Goal: Complete application form

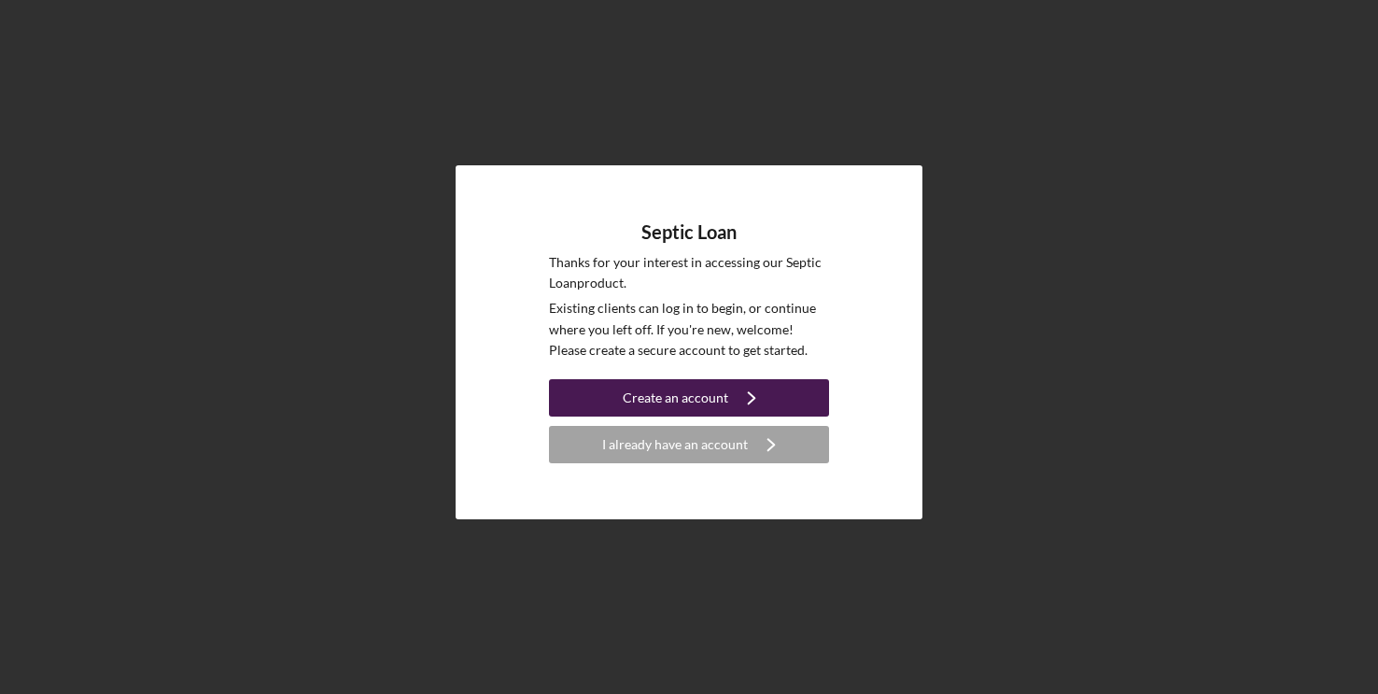
click at [693, 396] on div "Create an account" at bounding box center [675, 397] width 105 height 37
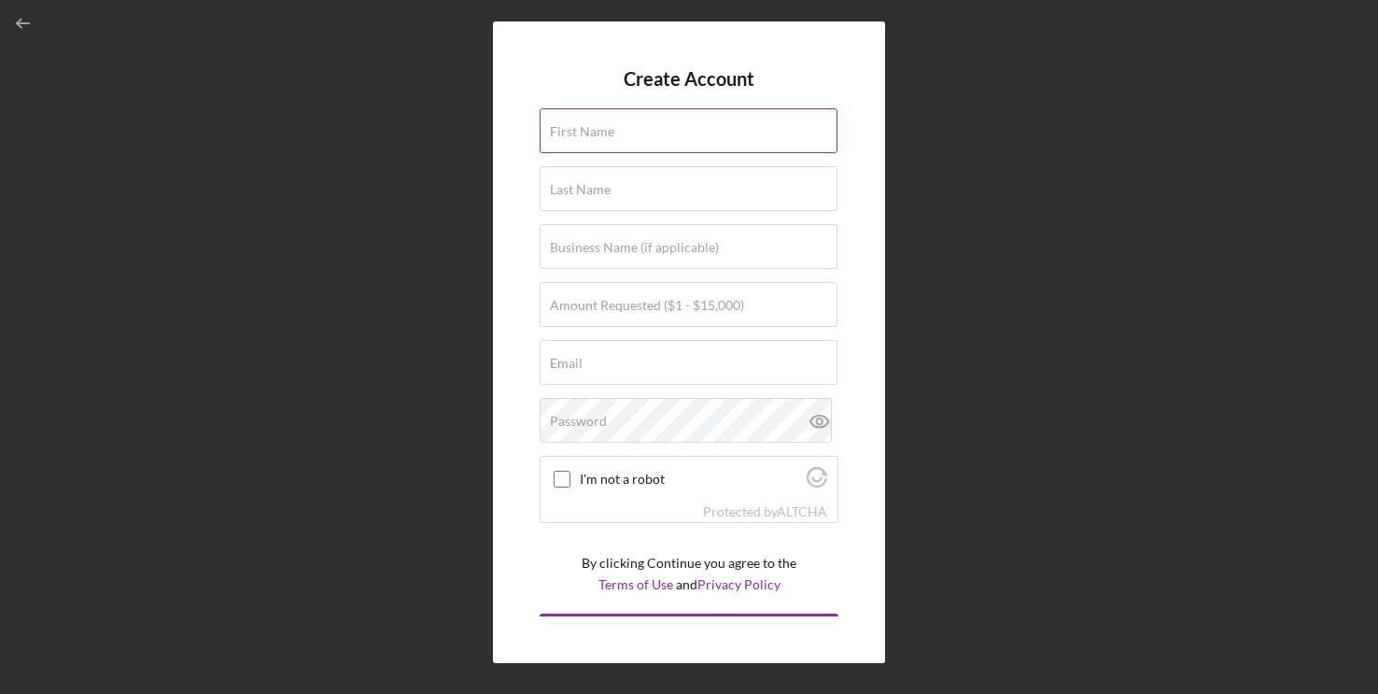
click at [643, 134] on input "First Name" at bounding box center [689, 130] width 298 height 45
type input "[PERSON_NAME]"
type input "[EMAIL_ADDRESS][DOMAIN_NAME]"
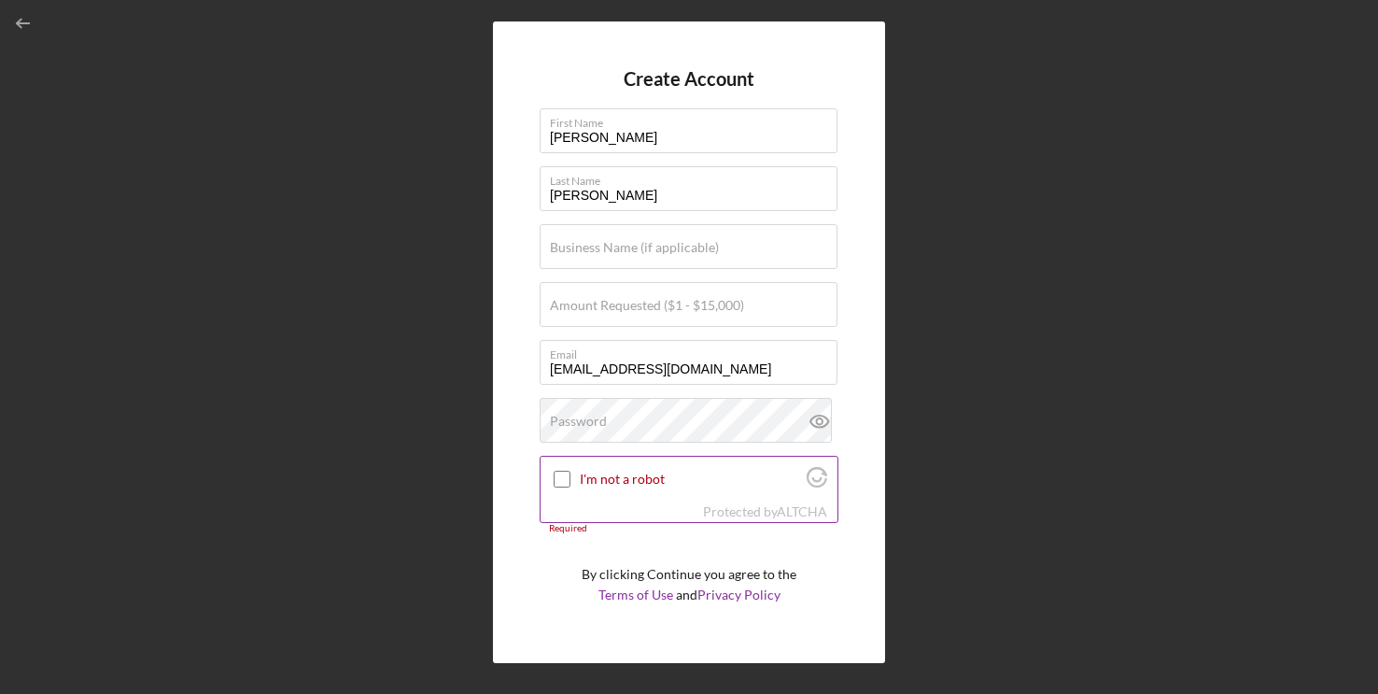
click at [562, 482] on input "I'm not a robot" at bounding box center [562, 479] width 17 height 17
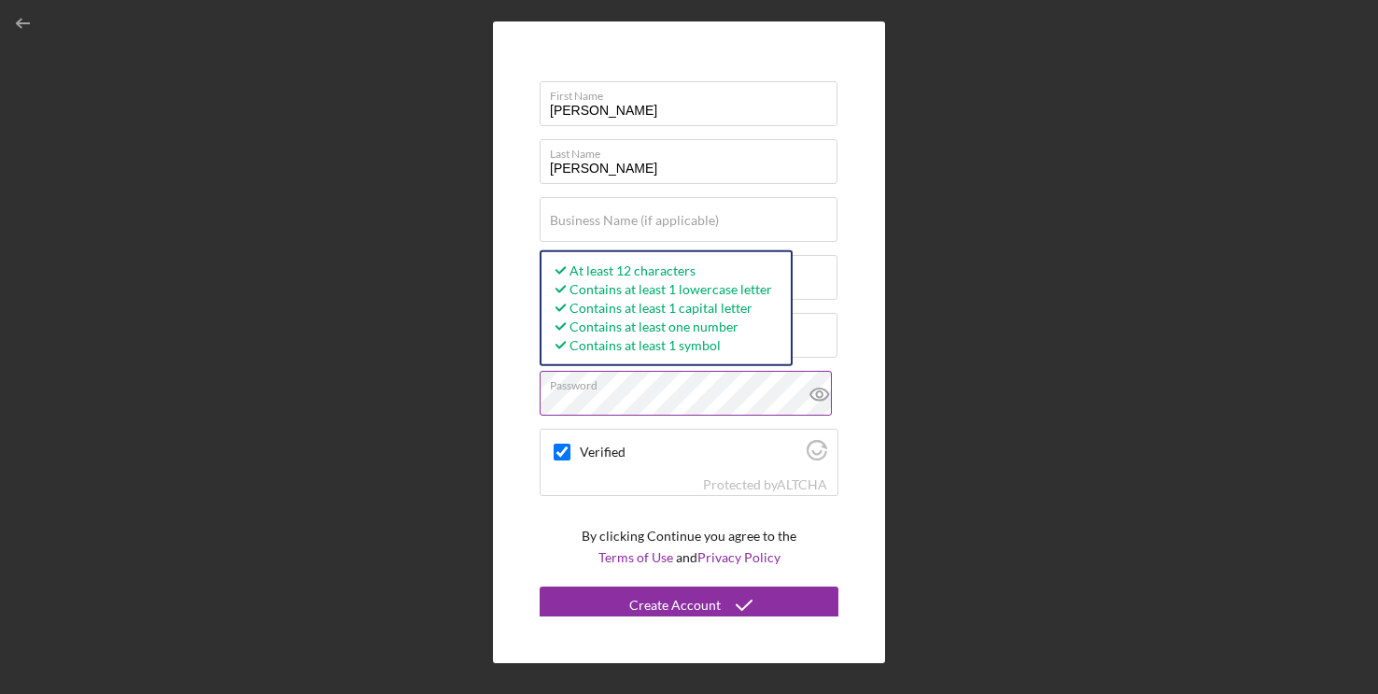
scroll to position [34, 0]
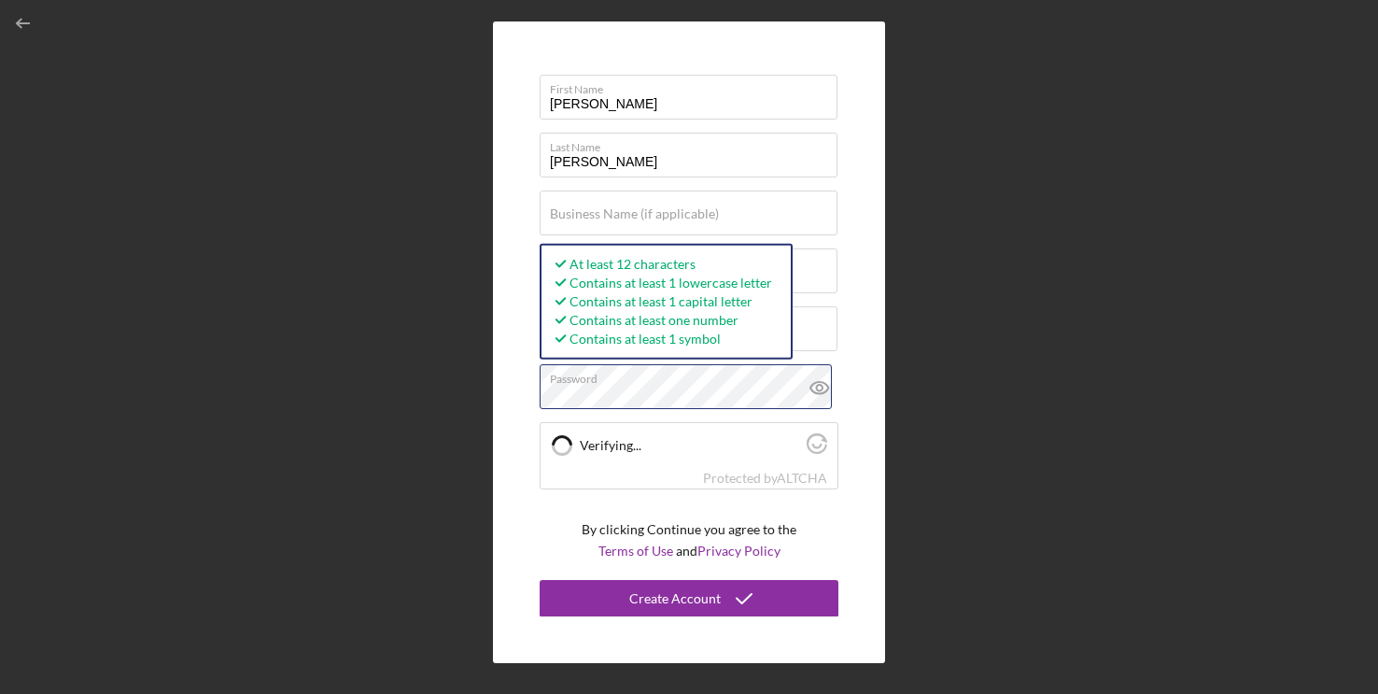
checkbox input "true"
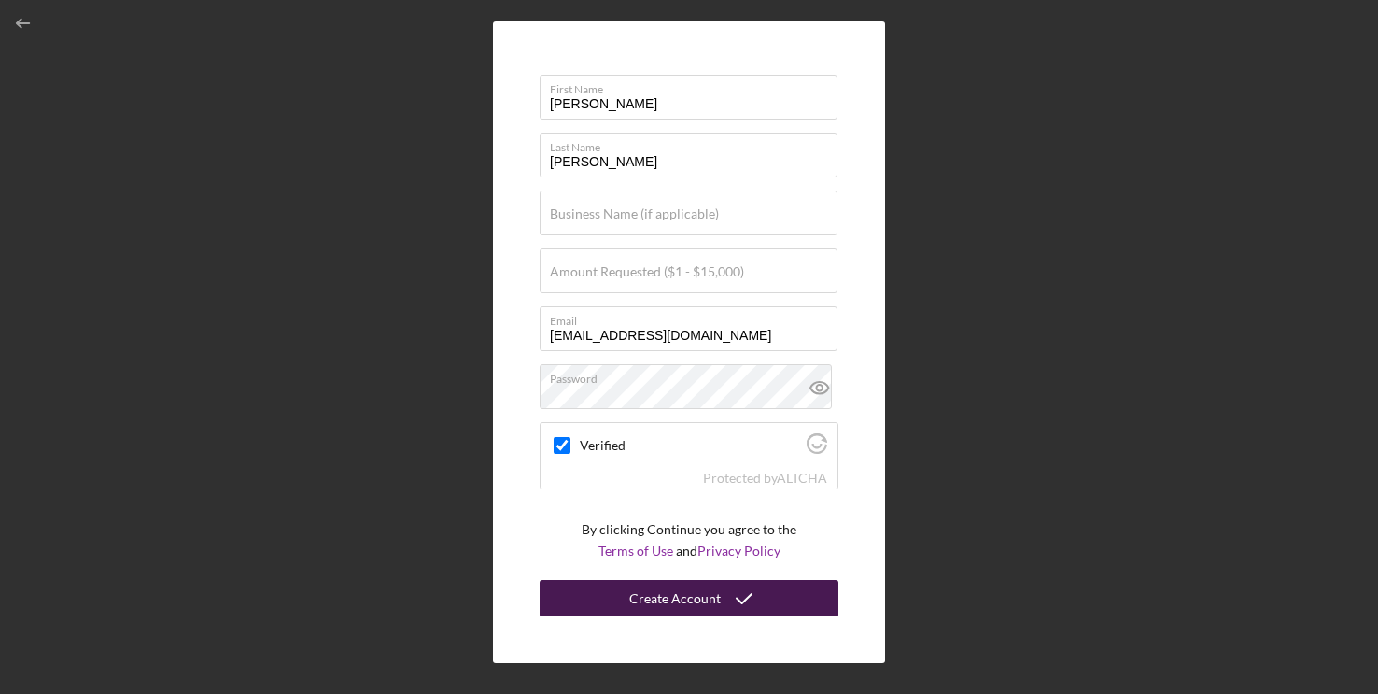
click at [682, 597] on div "Create Account" at bounding box center [674, 598] width 91 height 37
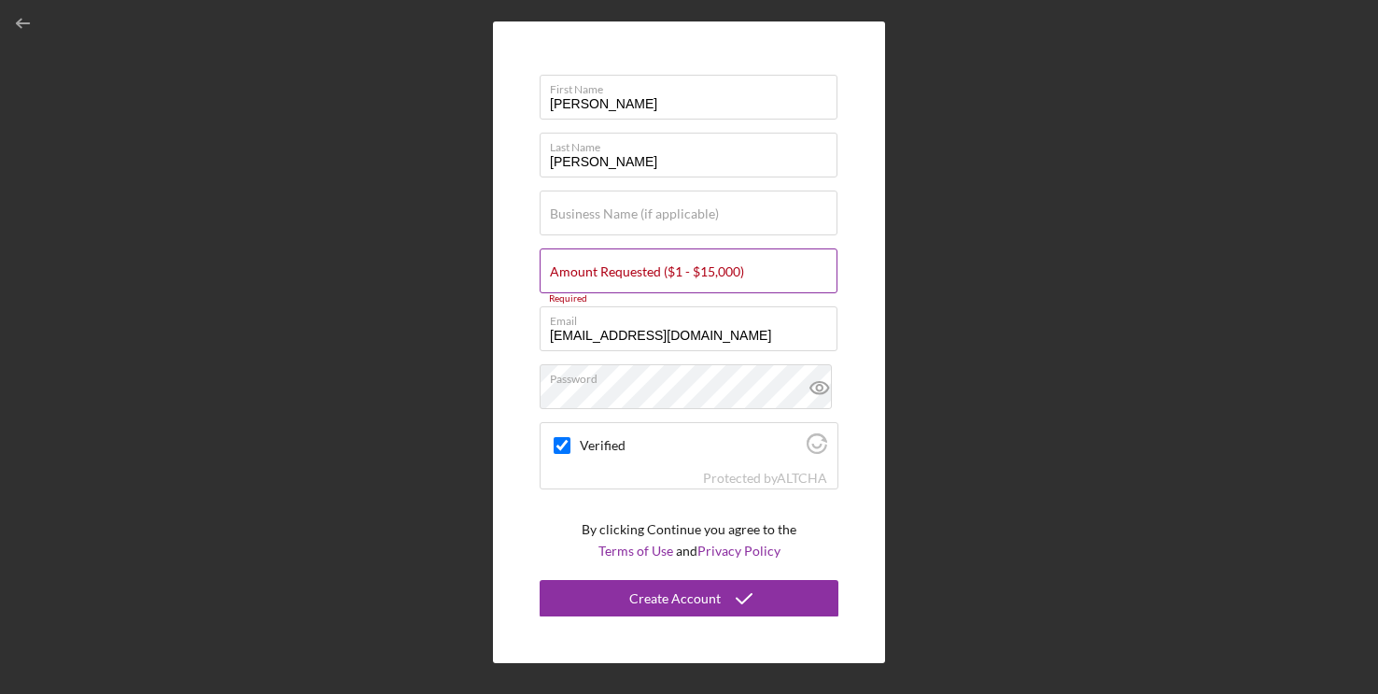
click at [633, 270] on label "Amount Requested ($1 - $15,000)" at bounding box center [647, 271] width 194 height 15
click at [633, 270] on input "Amount Requested ($1 - $15,000)" at bounding box center [689, 270] width 298 height 45
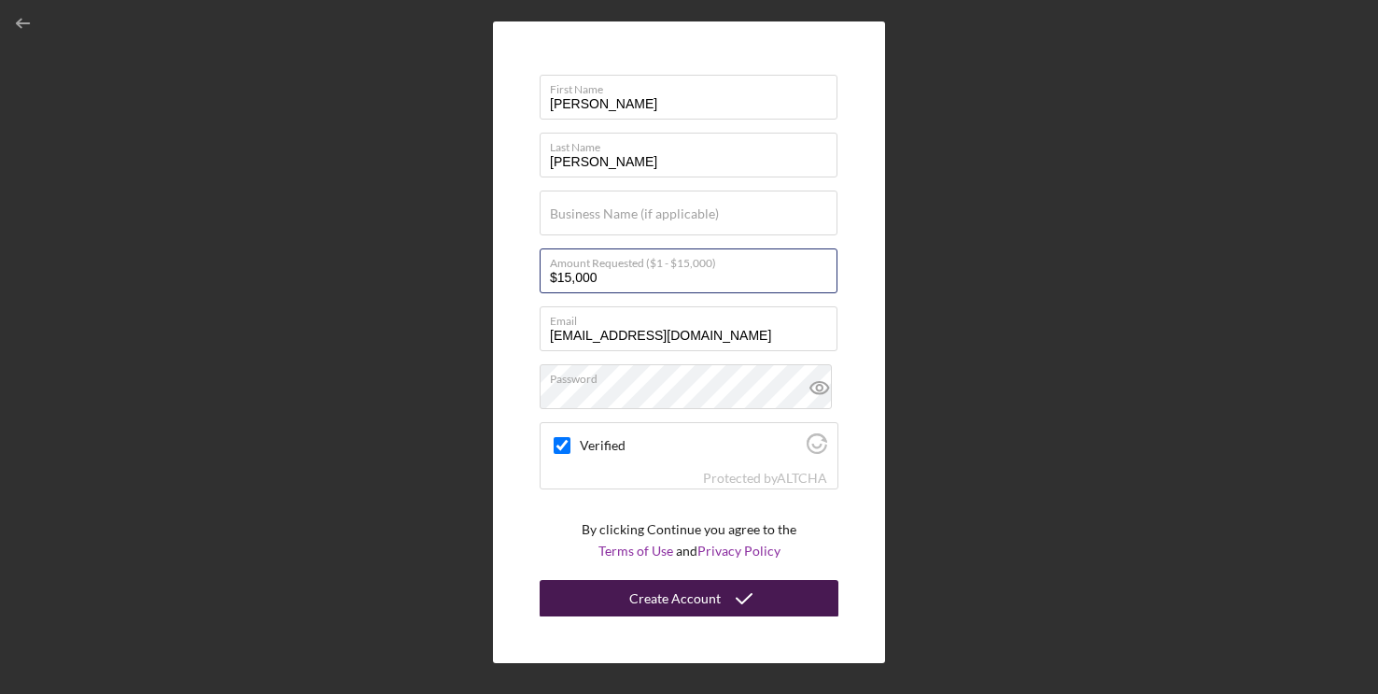
type input "$15,000"
click at [679, 595] on div "Create Account" at bounding box center [674, 598] width 91 height 37
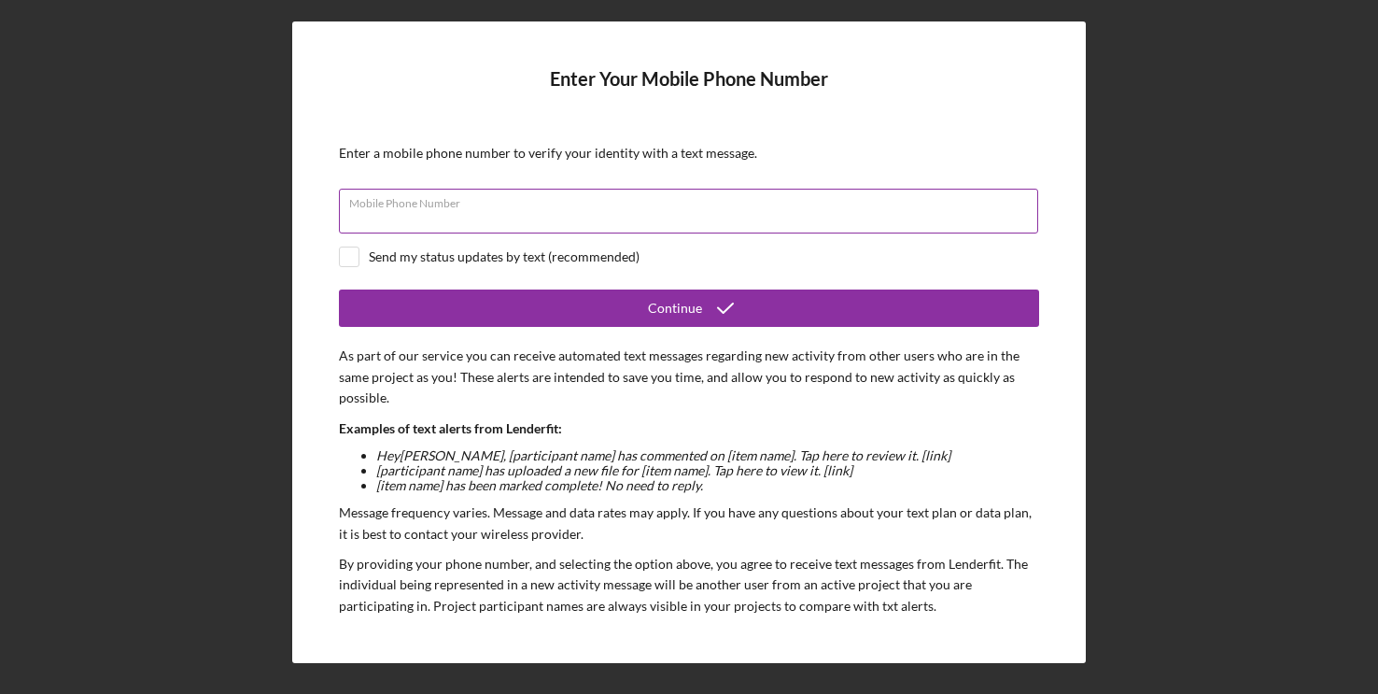
click at [508, 211] on input "Mobile Phone Number" at bounding box center [688, 211] width 699 height 45
type input "(180) 381-8840"
click at [351, 258] on input "checkbox" at bounding box center [349, 256] width 19 height 19
checkbox input "true"
click at [447, 218] on input "(180) 381-8840" at bounding box center [688, 211] width 699 height 45
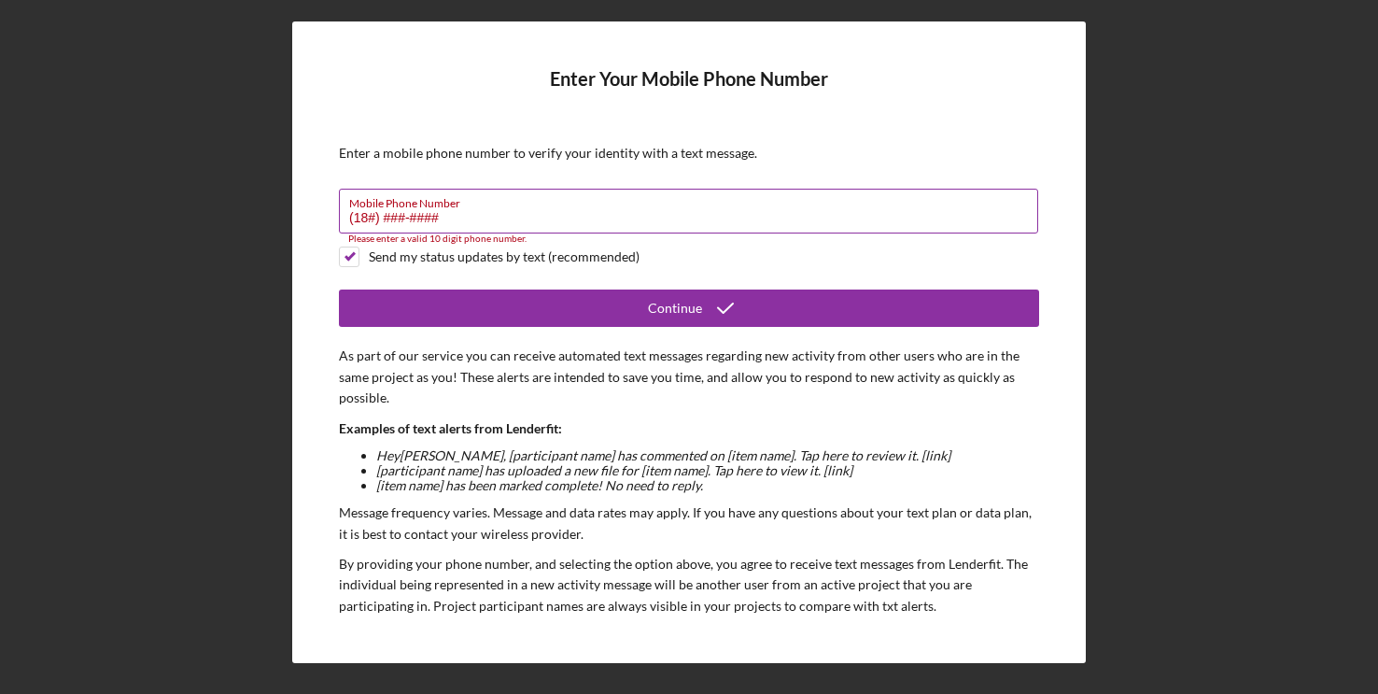
type input "(1##) ###-####"
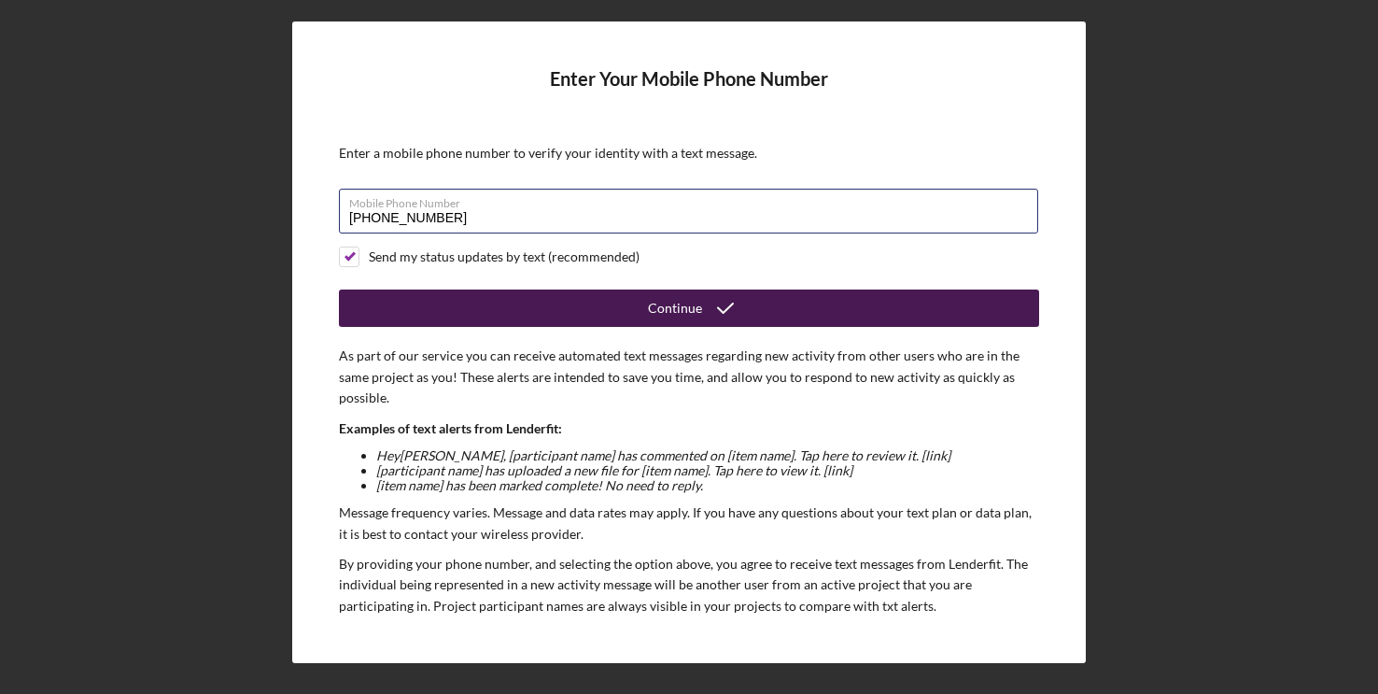
type input "[PHONE_NUMBER]"
click at [677, 309] on div "Continue" at bounding box center [675, 307] width 54 height 37
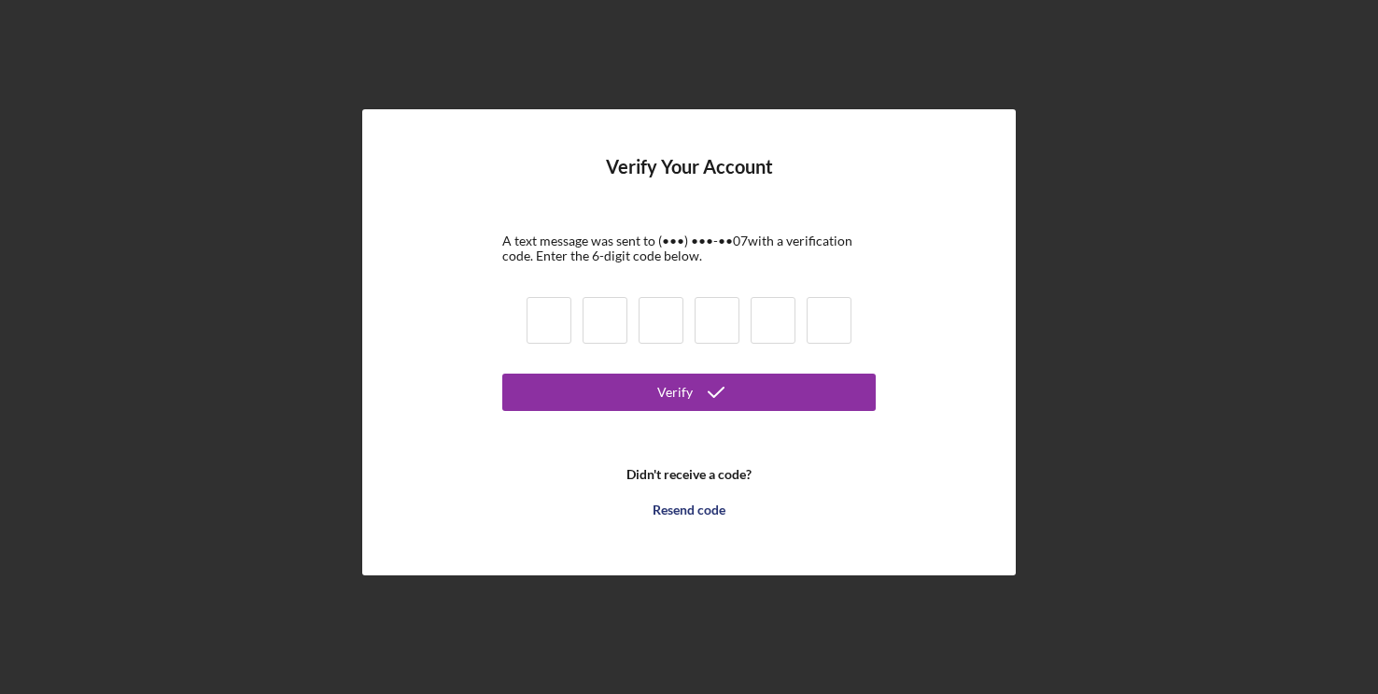
click at [1218, 173] on div "Verify Your Account A text message was sent to (•••) •••-•• 07 with a verificat…" at bounding box center [688, 342] width 1359 height 684
click at [548, 322] on input at bounding box center [549, 320] width 45 height 47
type input "6"
type input "5"
type input "1"
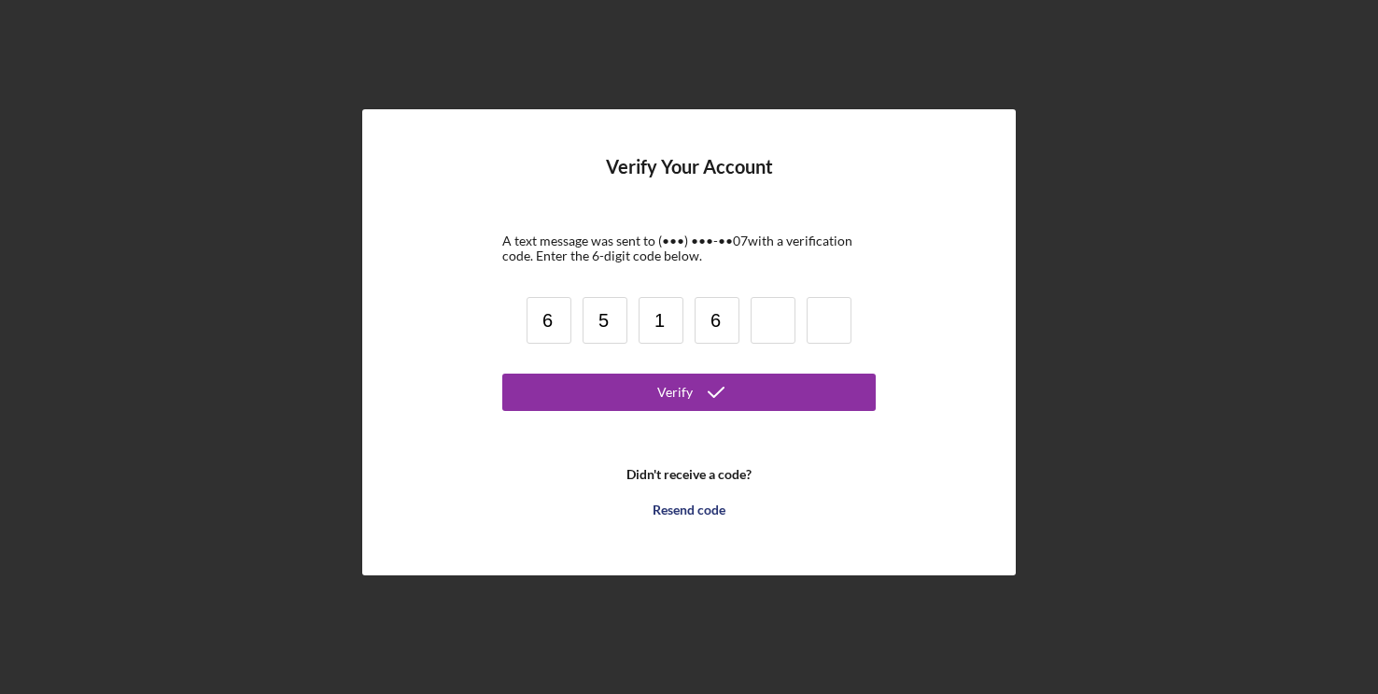
type input "6"
type input "2"
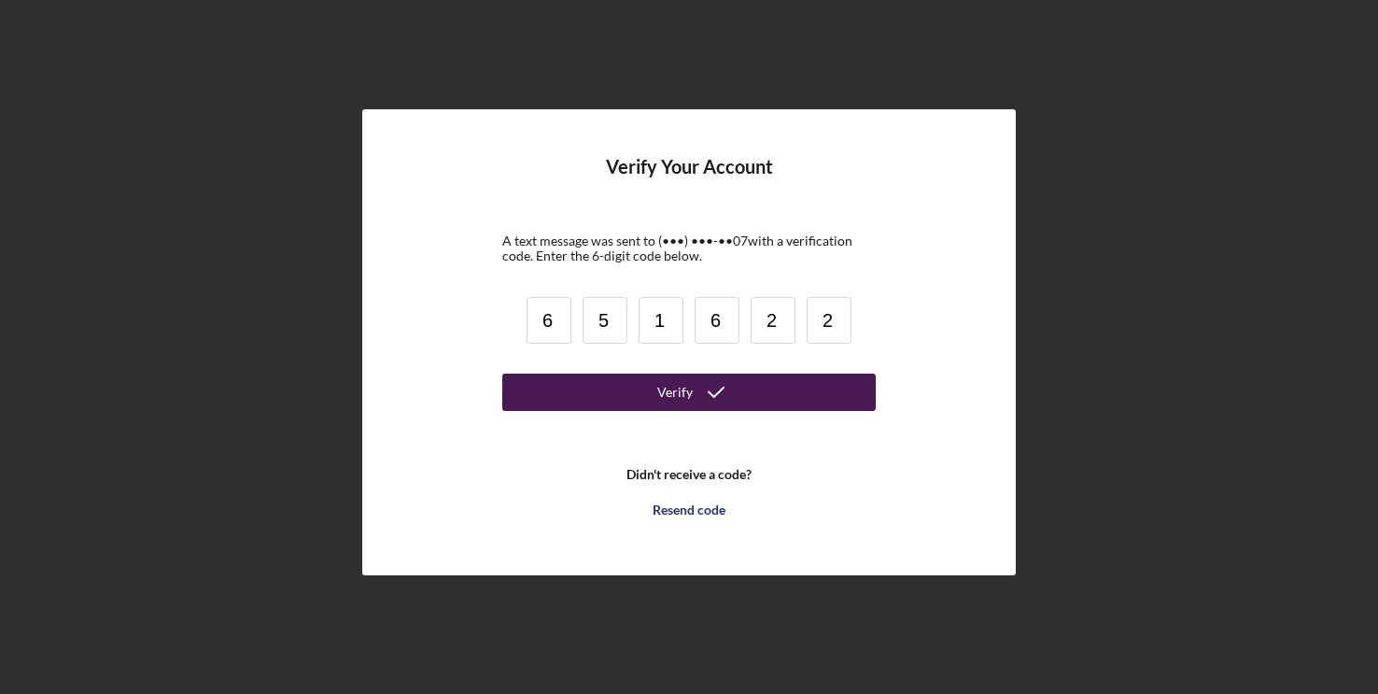
type input "2"
click at [674, 389] on div "Verify" at bounding box center [674, 391] width 35 height 37
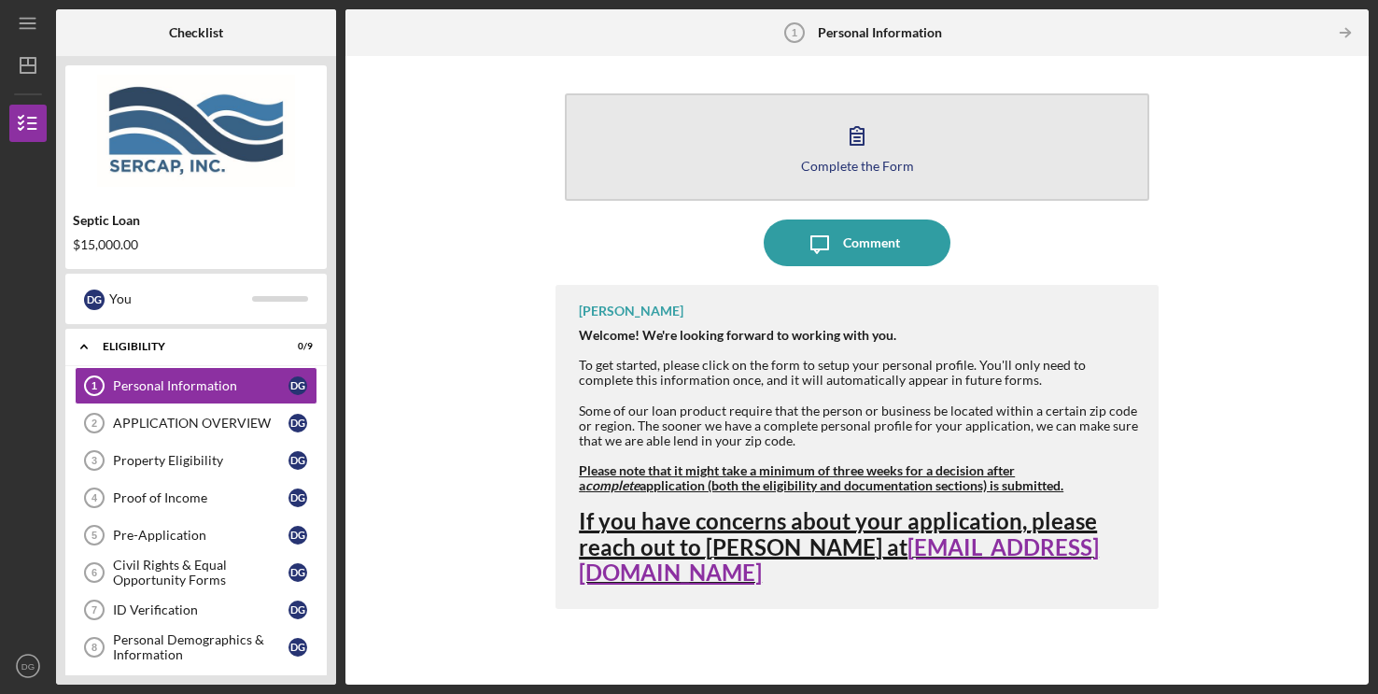
click at [831, 164] on div "Complete the Form" at bounding box center [857, 166] width 113 height 14
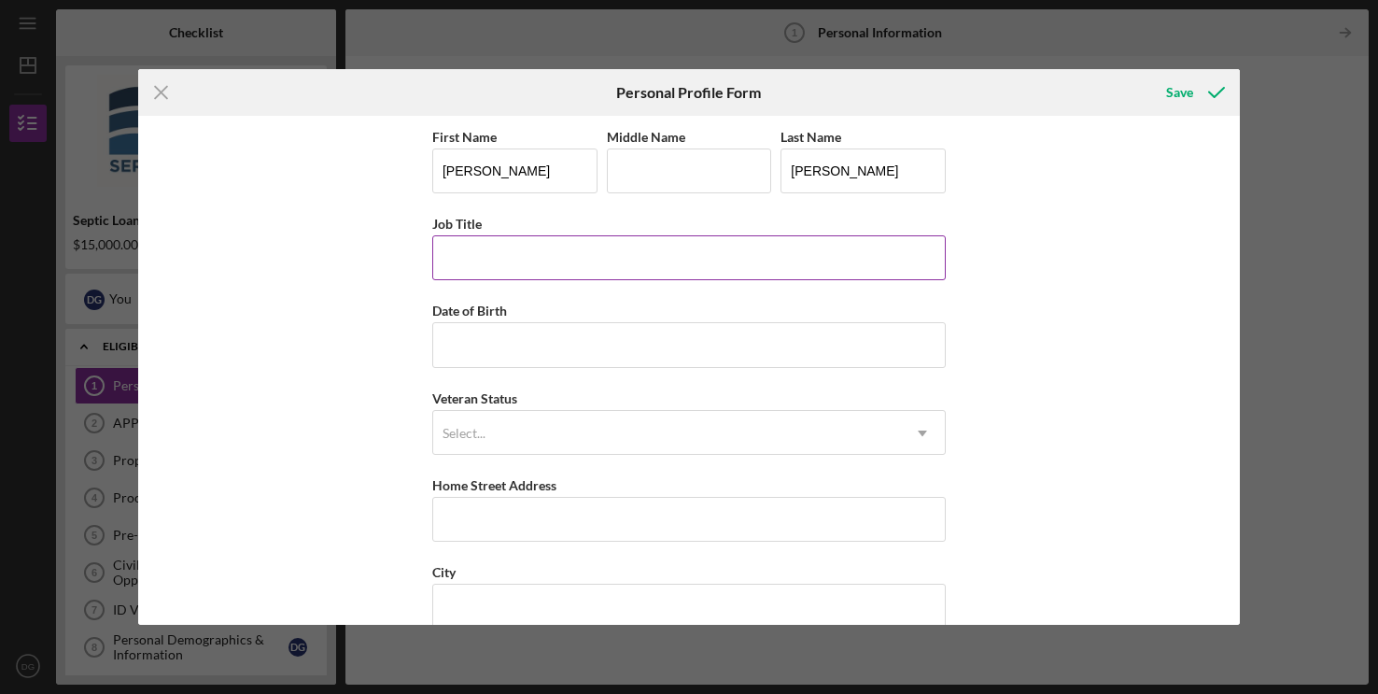
click at [513, 252] on input "Job Title" at bounding box center [688, 257] width 513 height 45
click at [499, 274] on input "Job Title" at bounding box center [688, 257] width 513 height 45
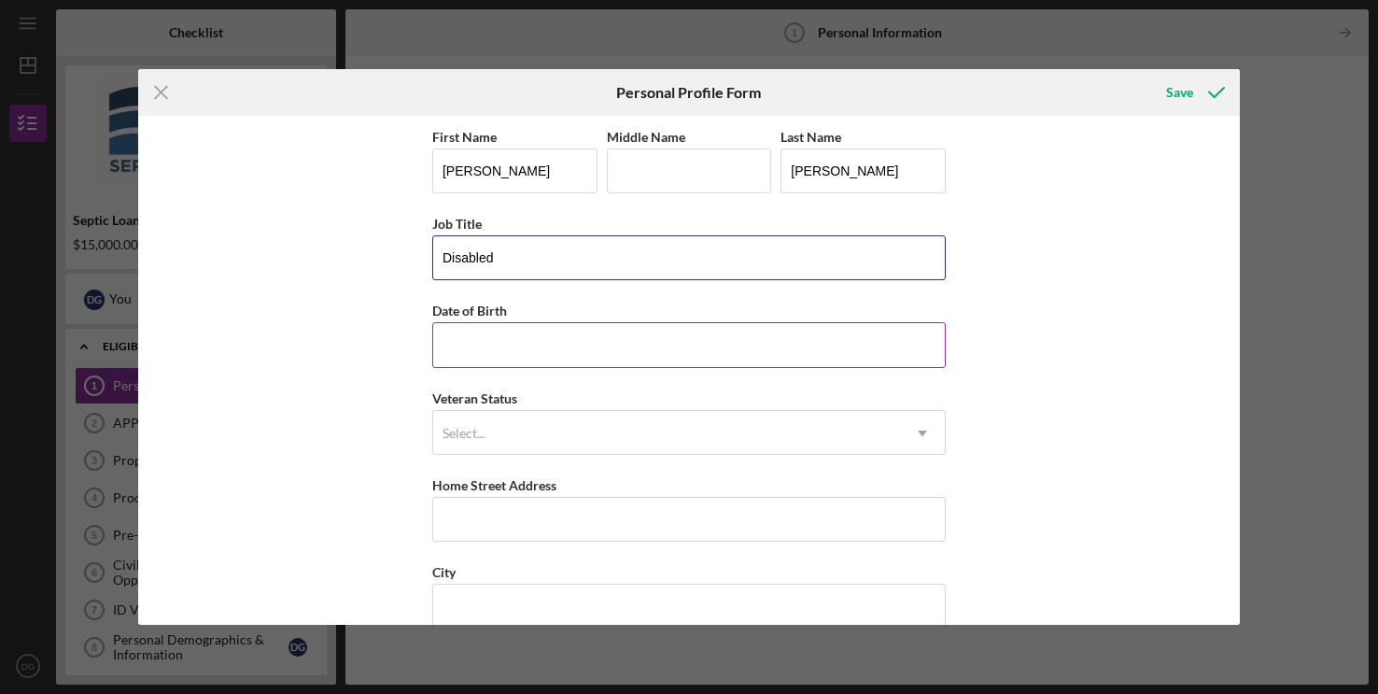
type input "Disabled"
click at [493, 352] on input "Date of Birth" at bounding box center [688, 344] width 513 height 45
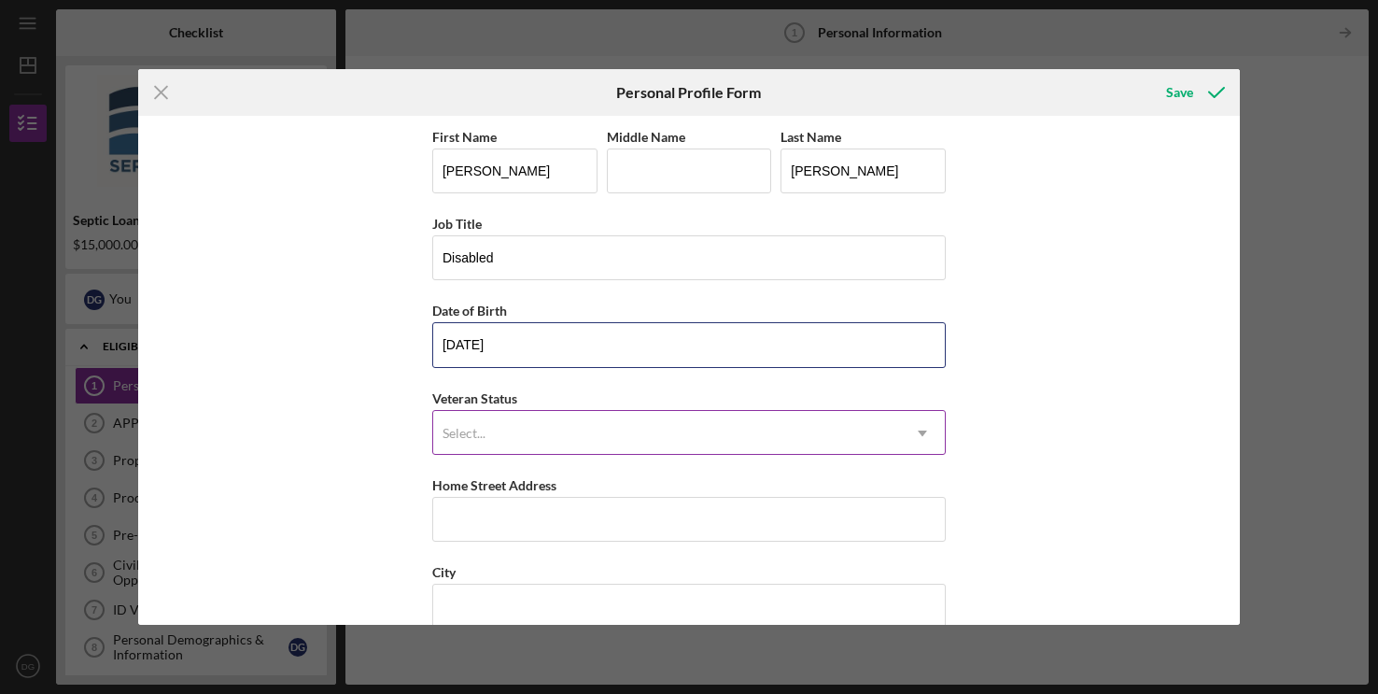
type input "[DATE]"
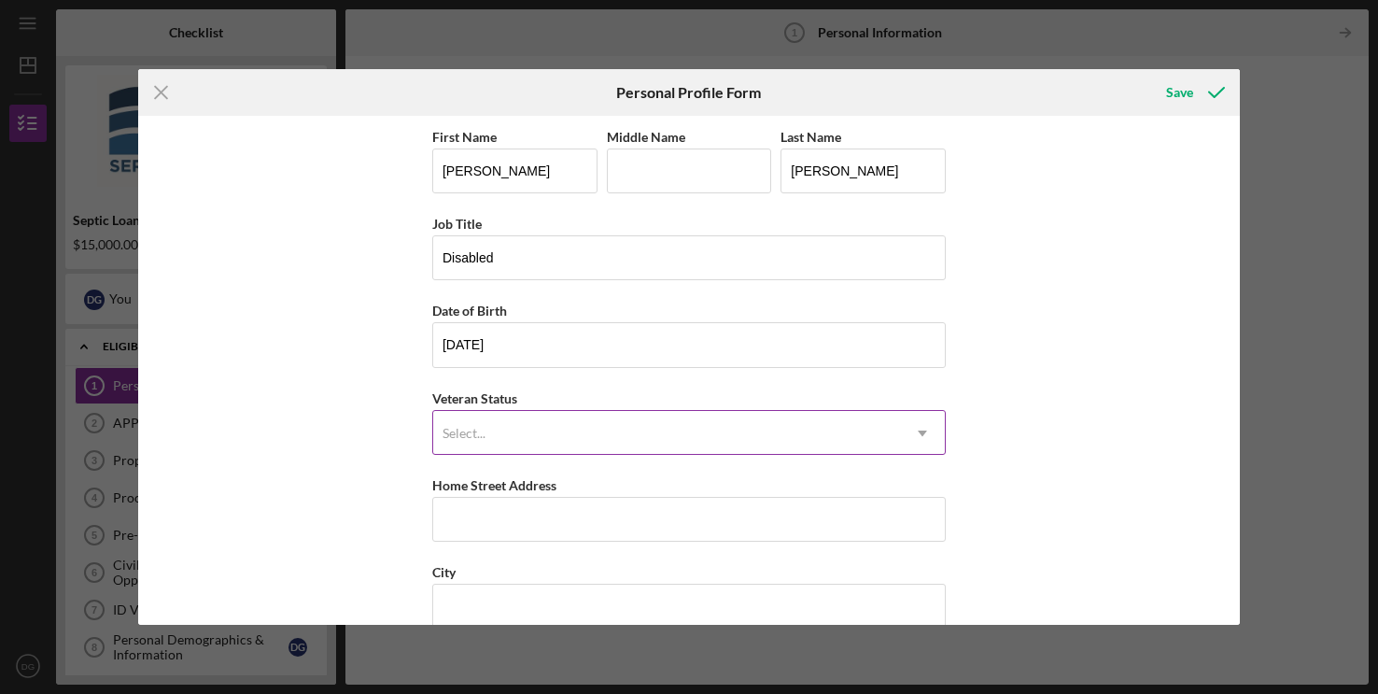
click at [919, 426] on icon "Icon/Dropdown Arrow" at bounding box center [922, 433] width 45 height 45
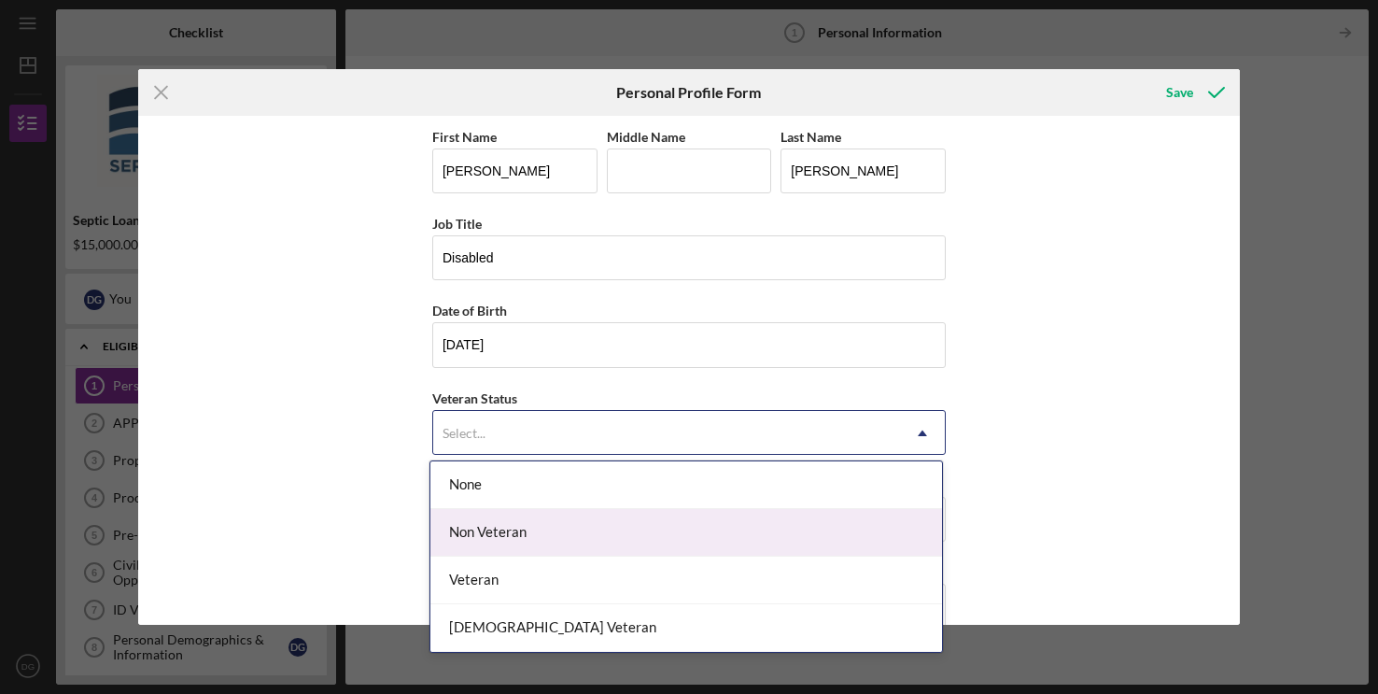
click at [554, 535] on div "Non Veteran" at bounding box center [686, 533] width 512 height 48
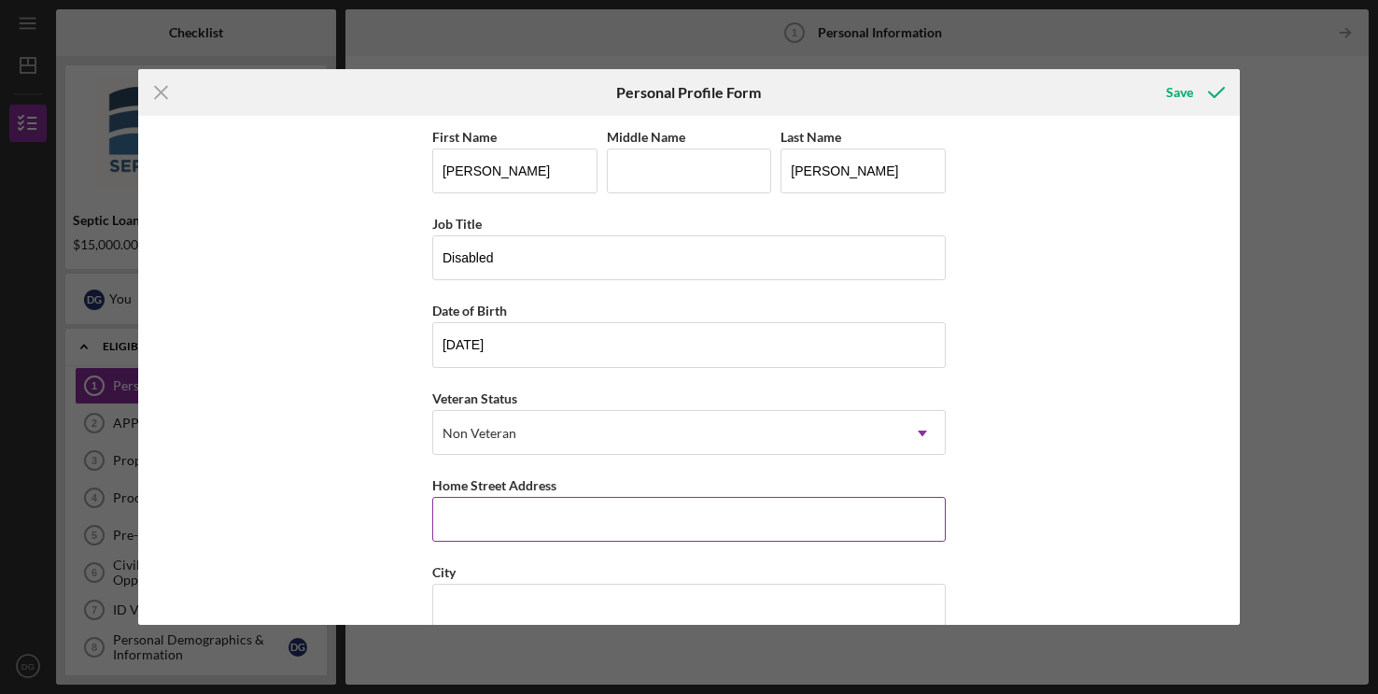
click at [471, 516] on input "Home Street Address" at bounding box center [688, 519] width 513 height 45
type input "[STREET_ADDRESS][PERSON_NAME]"
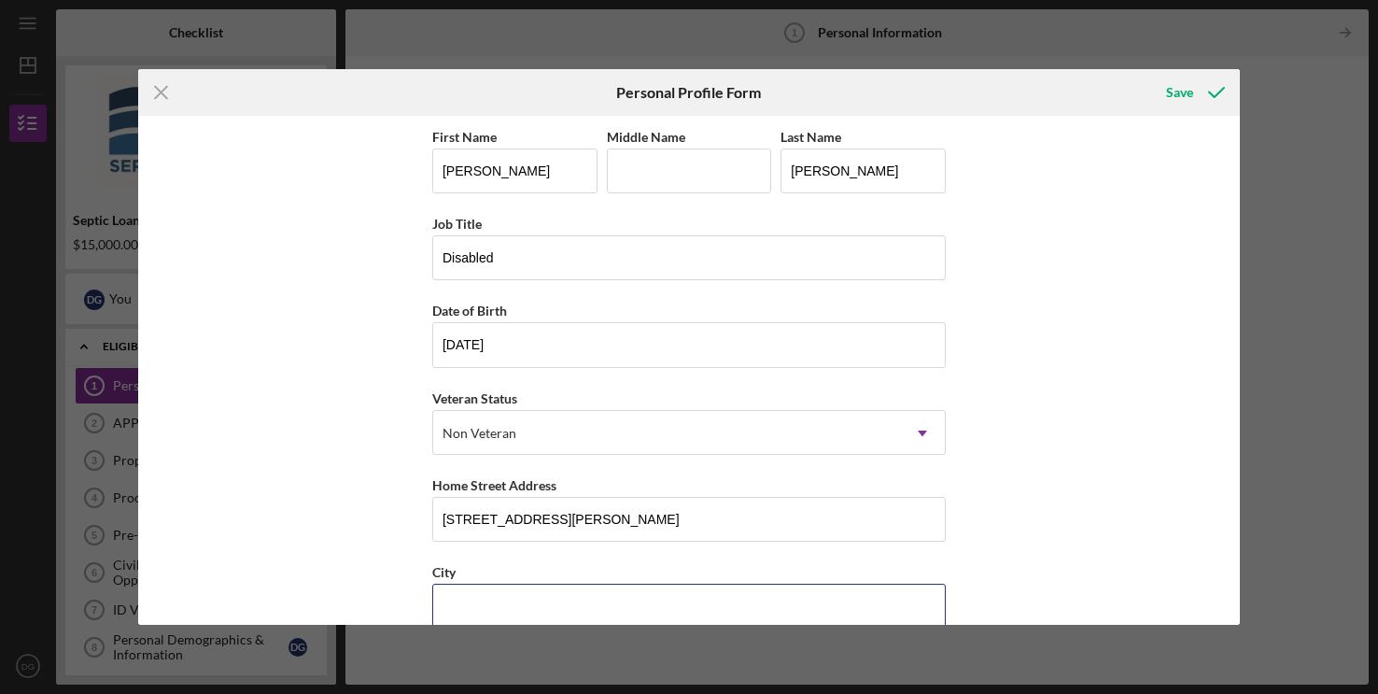
type input "CLOVER"
type input "SC"
type input "29710"
type input "[GEOGRAPHIC_DATA]"
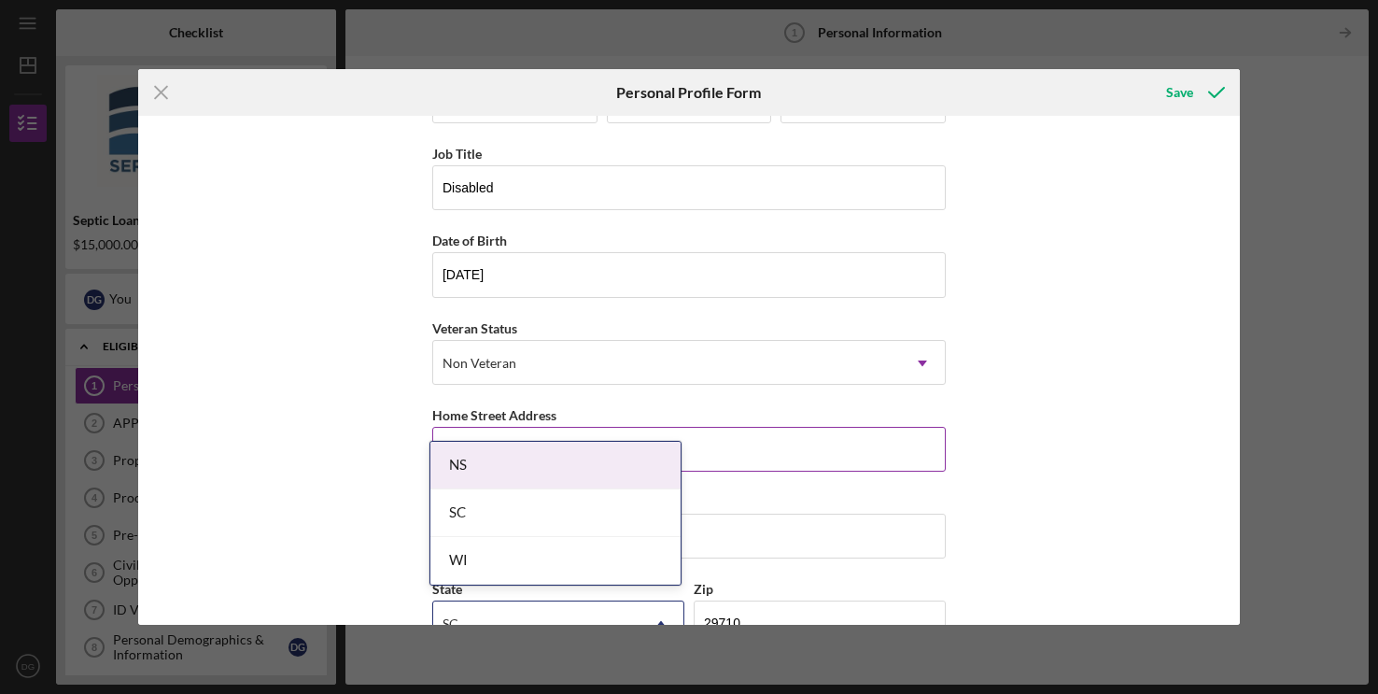
scroll to position [75, 0]
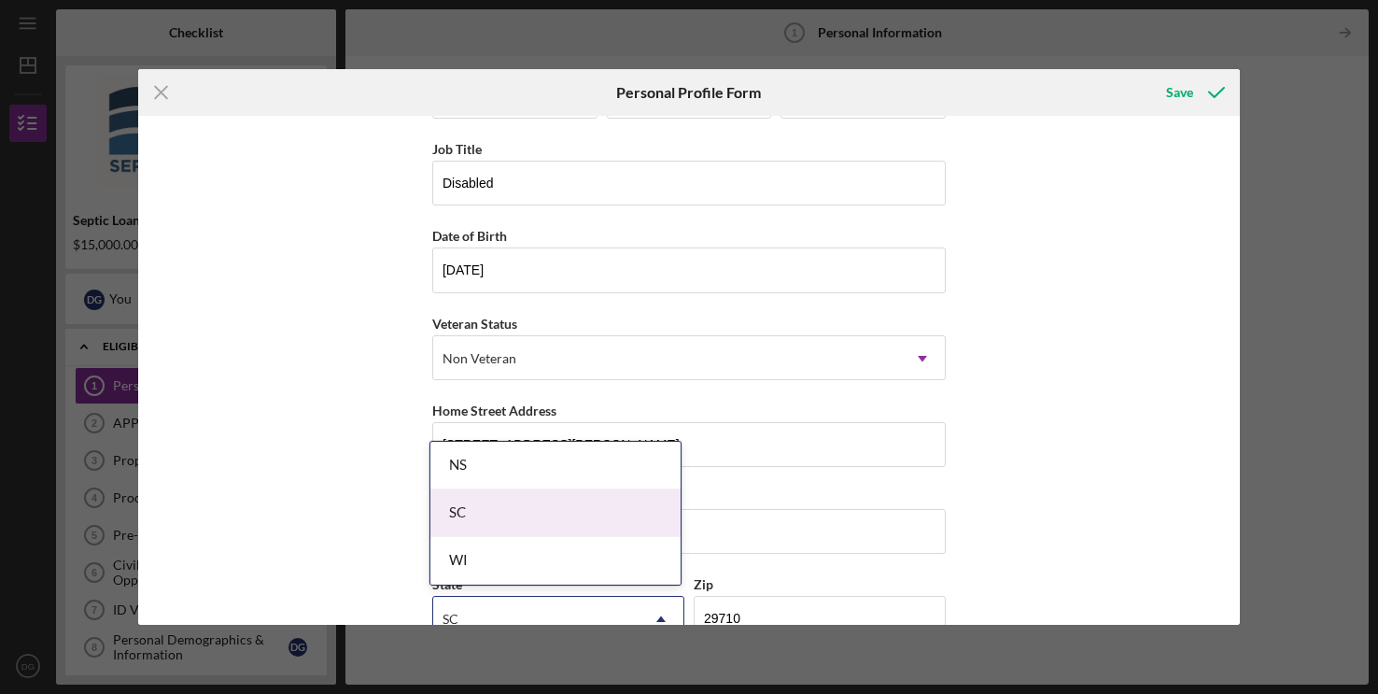
click at [491, 510] on div "SC" at bounding box center [555, 513] width 250 height 48
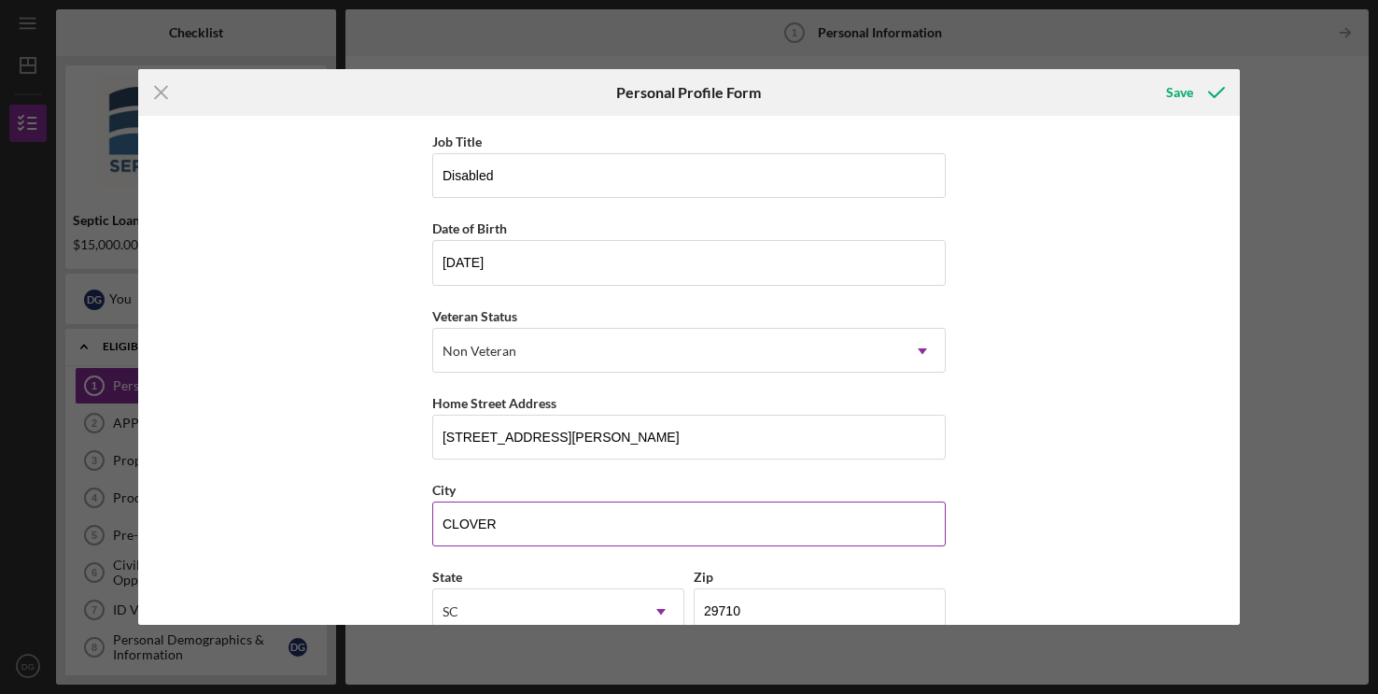
scroll to position [0, 0]
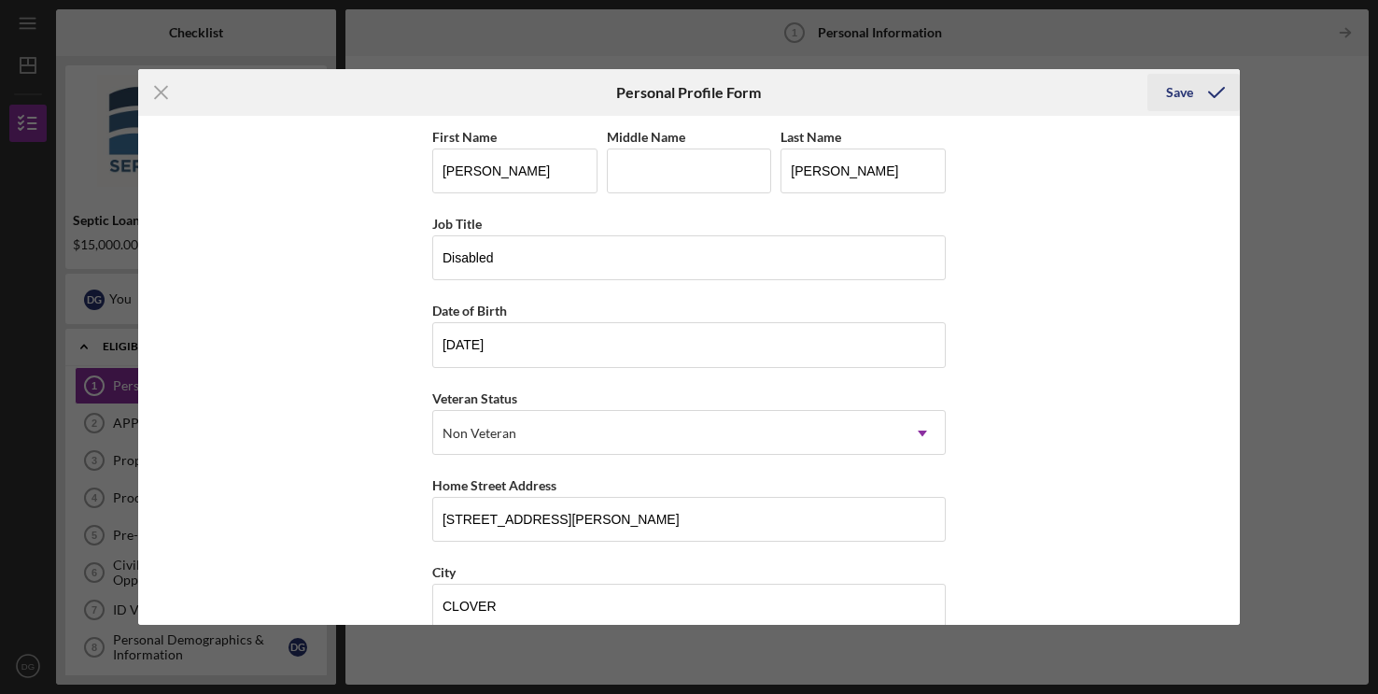
click at [1181, 93] on div "Save" at bounding box center [1179, 92] width 27 height 37
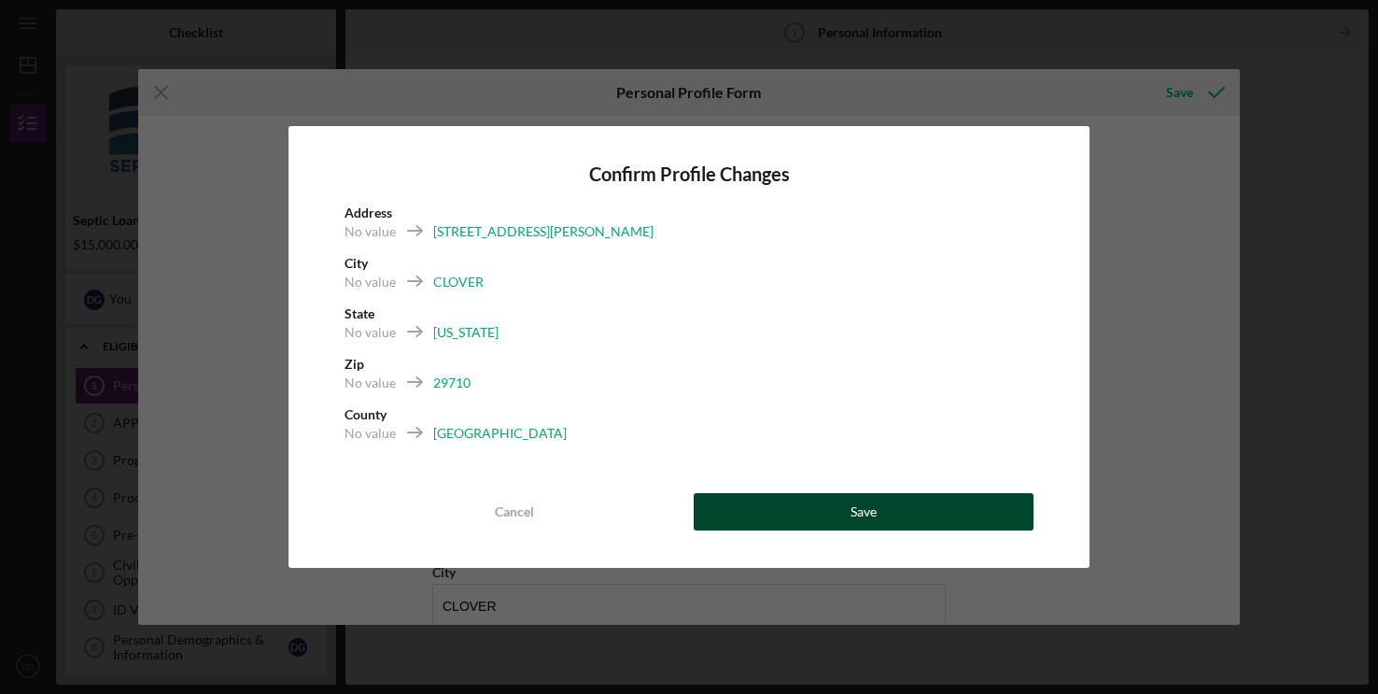
click at [864, 504] on div "Save" at bounding box center [863, 511] width 26 height 37
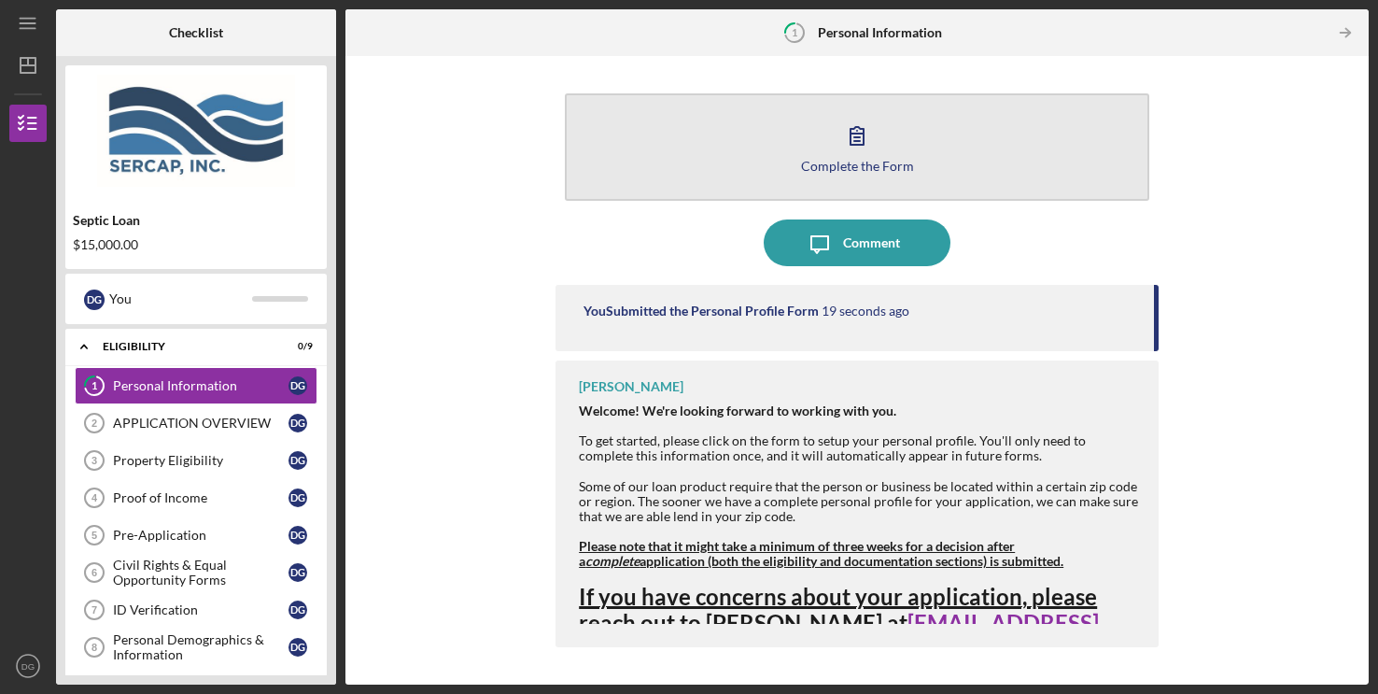
click at [866, 162] on div "Complete the Form" at bounding box center [857, 166] width 113 height 14
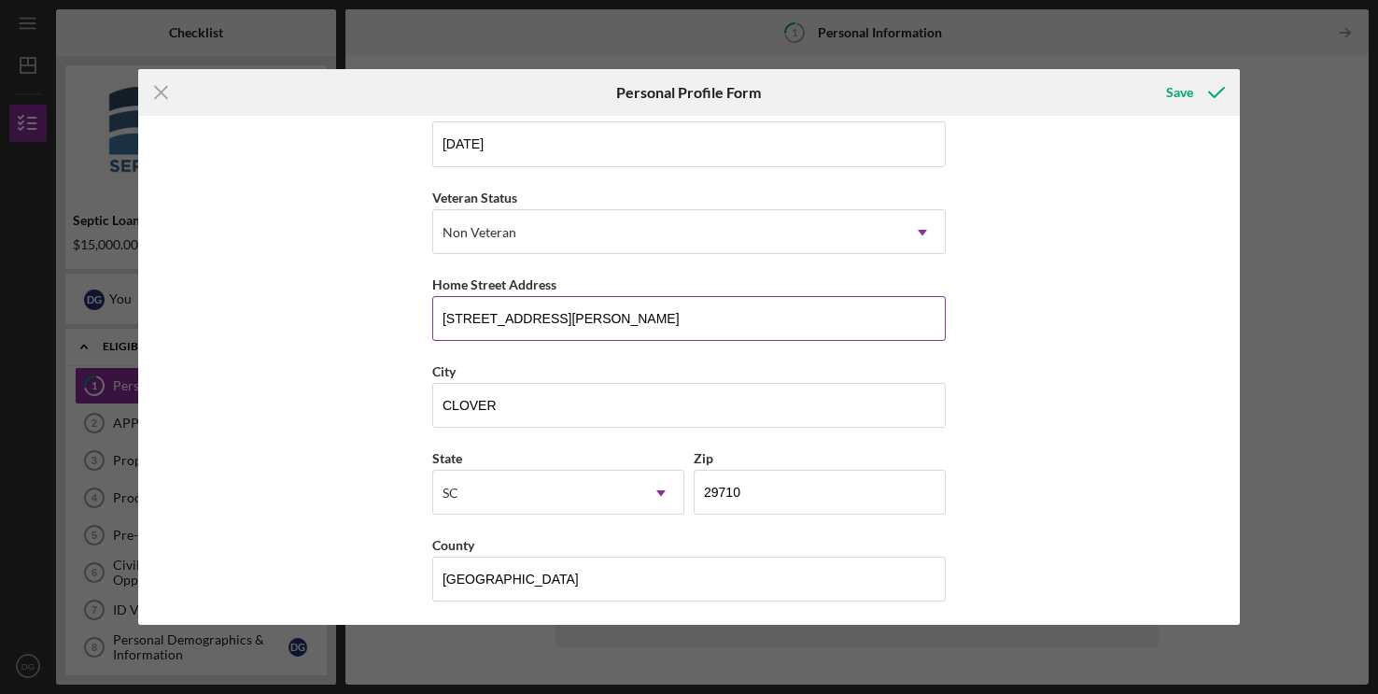
scroll to position [202, 0]
click at [1213, 90] on icon "submit" at bounding box center [1216, 92] width 47 height 47
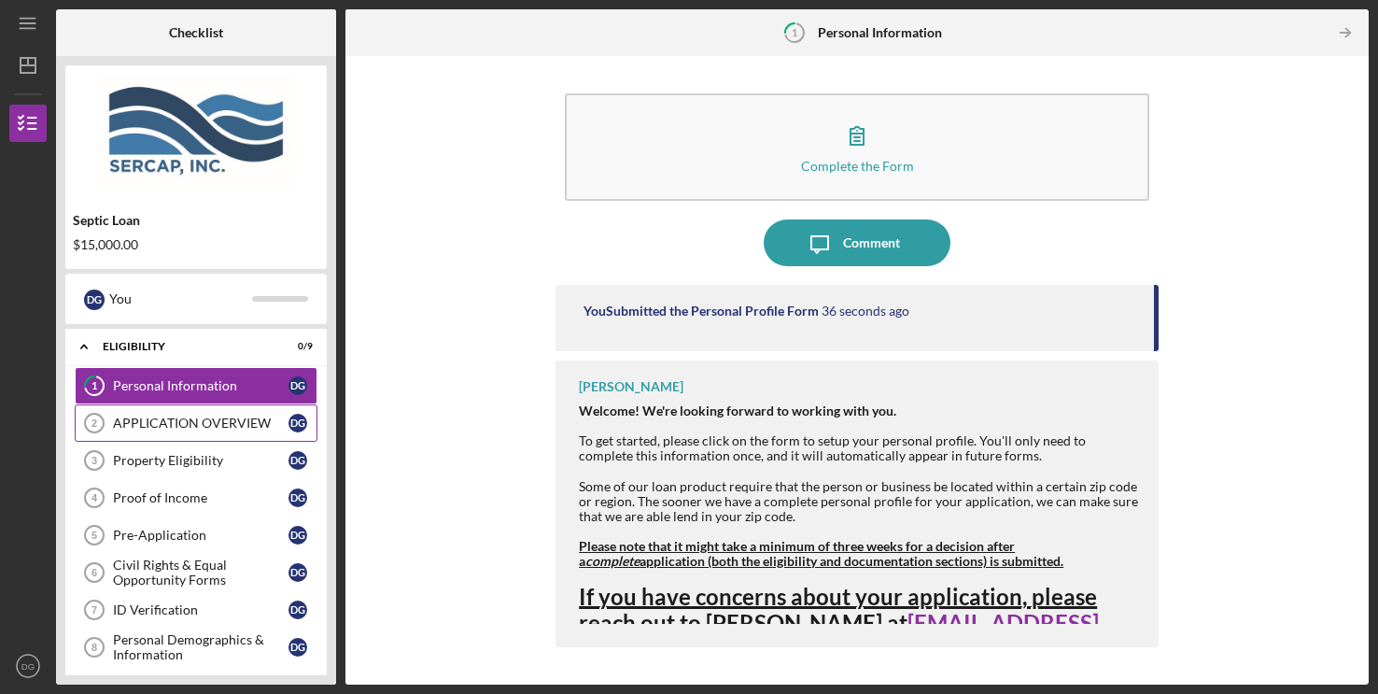
click at [205, 419] on div "APPLICATION OVERVIEW" at bounding box center [201, 422] width 176 height 15
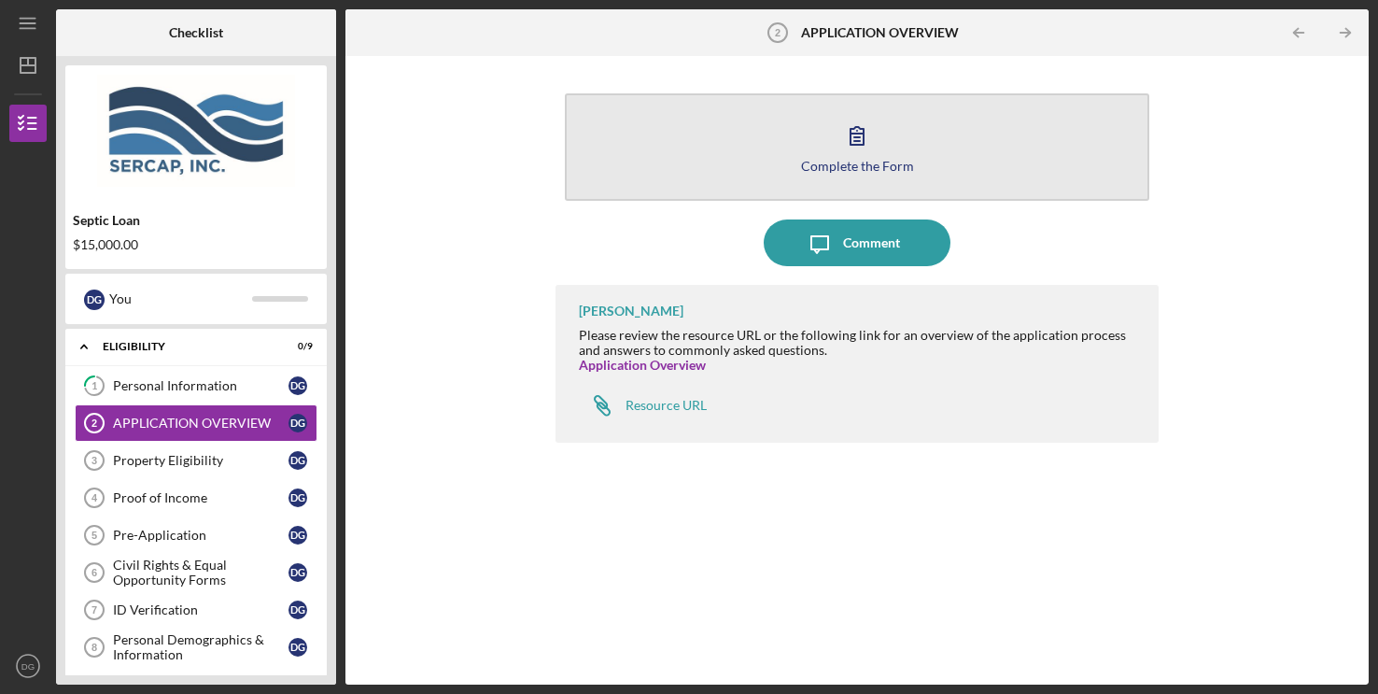
click at [862, 140] on icon "button" at bounding box center [857, 135] width 47 height 47
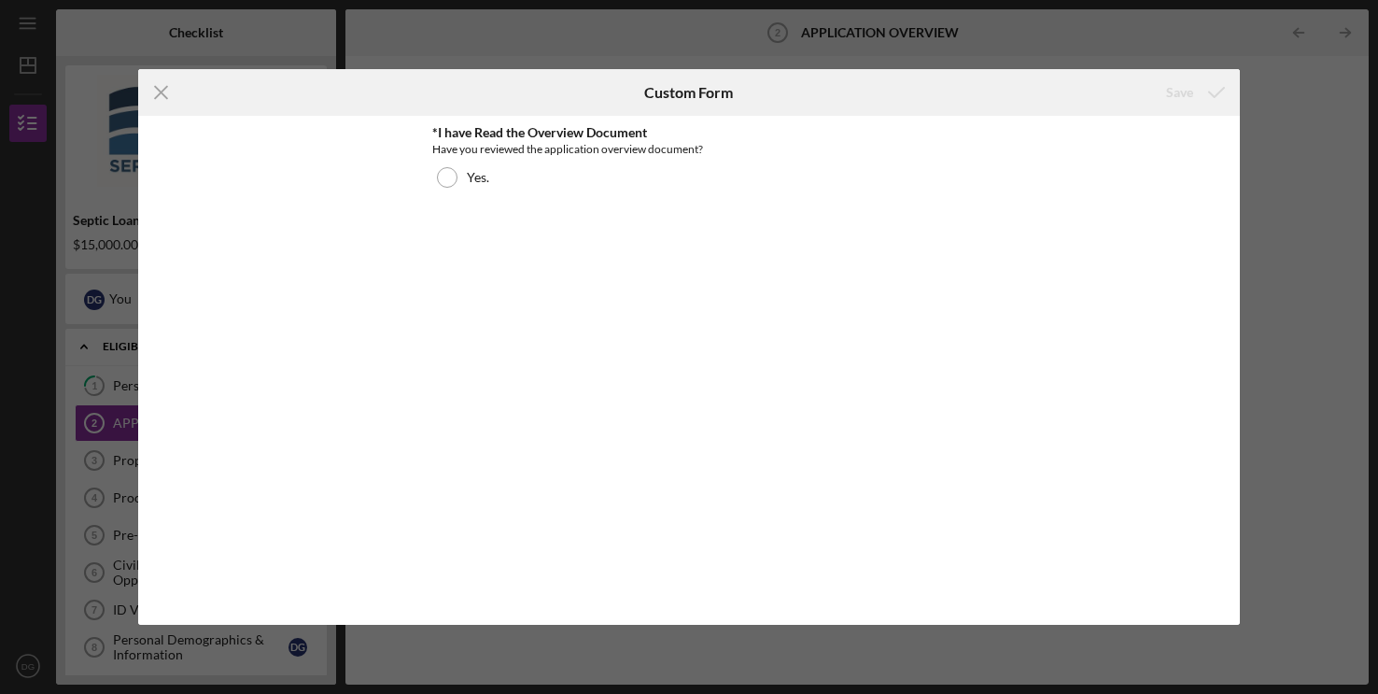
click at [835, 149] on div "Have you reviewed the application overview document?" at bounding box center [688, 149] width 513 height 19
click at [160, 92] on line at bounding box center [161, 93] width 12 height 12
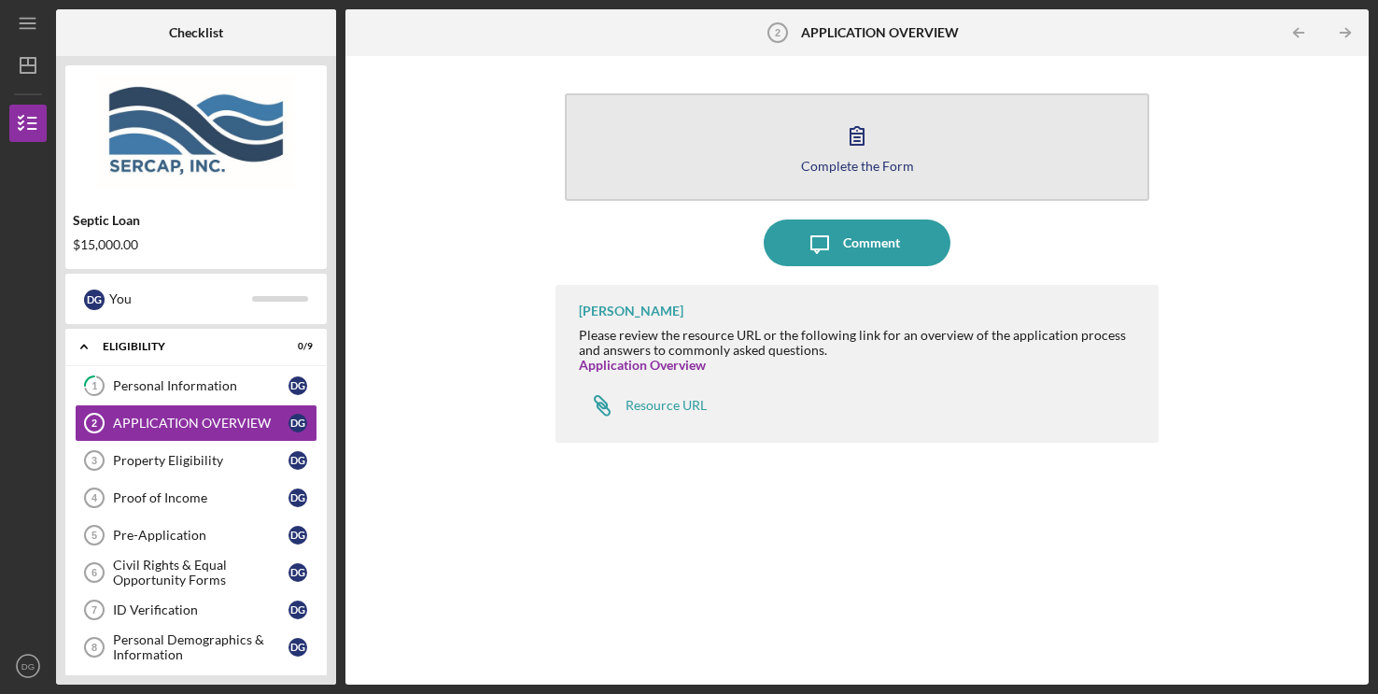
click at [879, 145] on button "Complete the Form Form" at bounding box center [857, 146] width 584 height 107
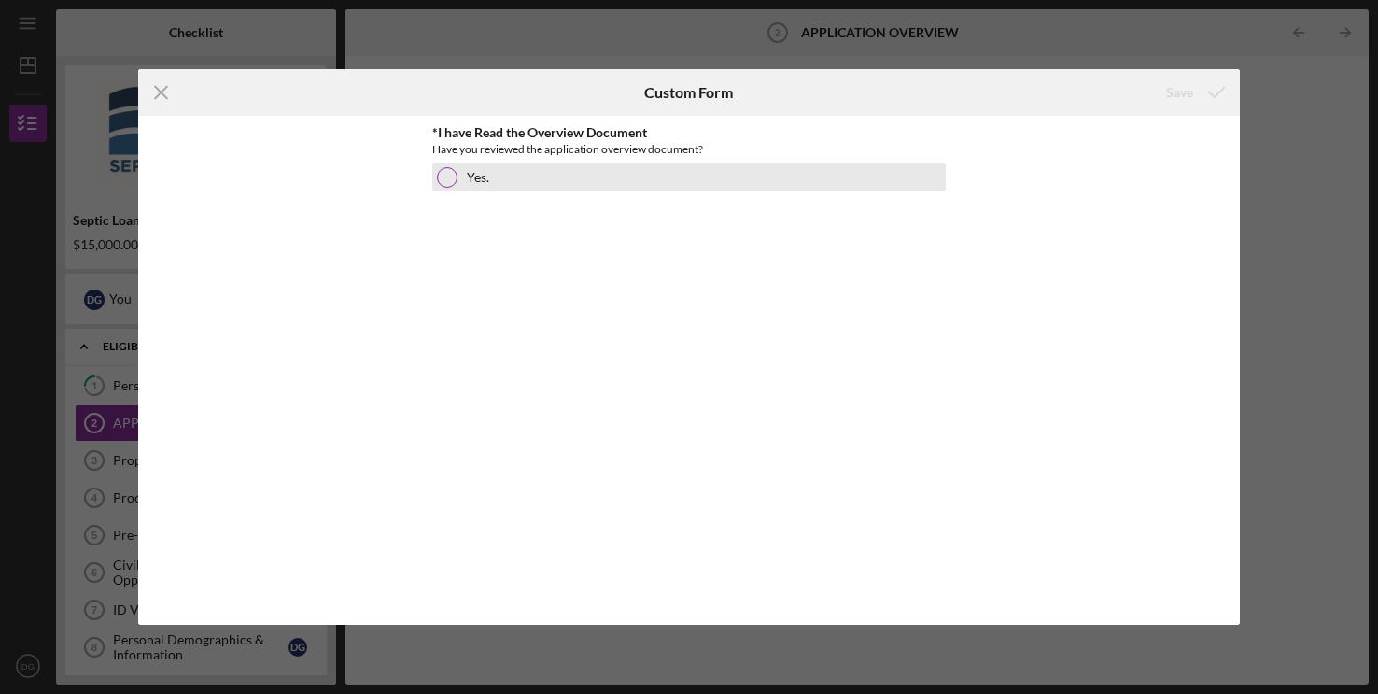
click at [449, 177] on div at bounding box center [447, 177] width 21 height 21
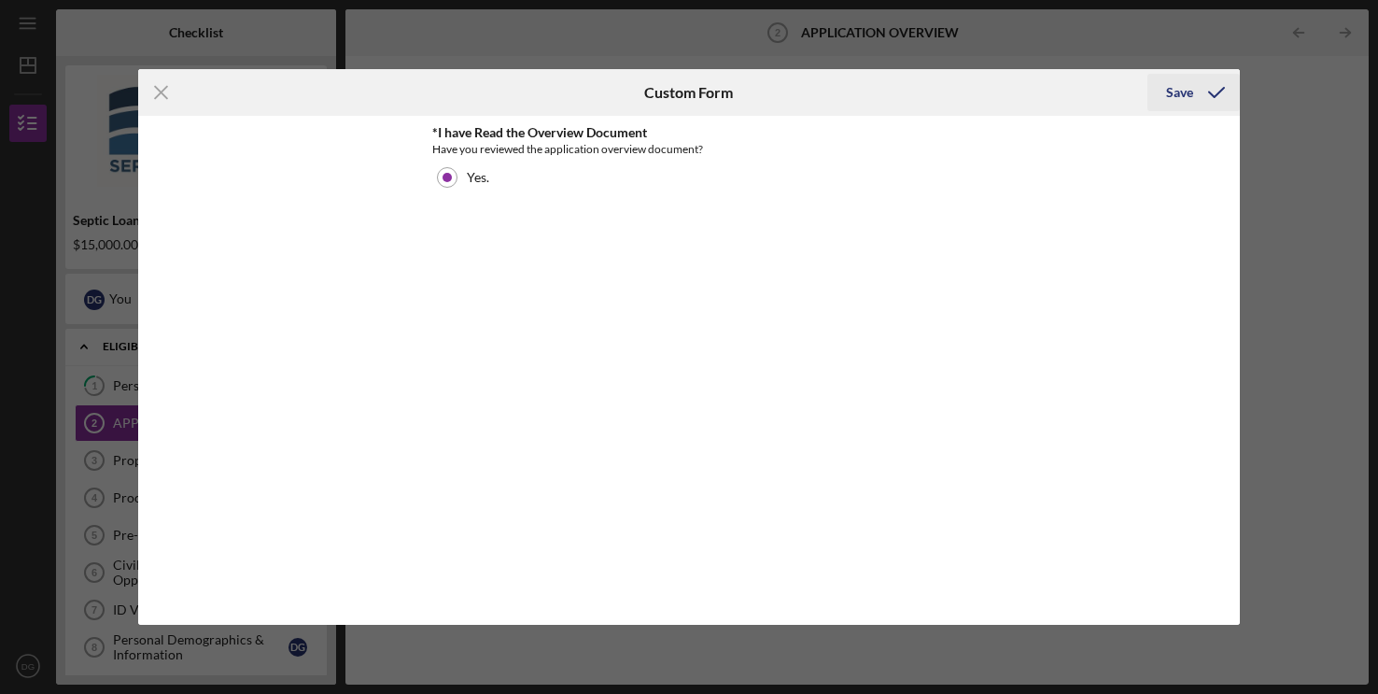
click at [1216, 95] on polyline "submit" at bounding box center [1216, 92] width 15 height 9
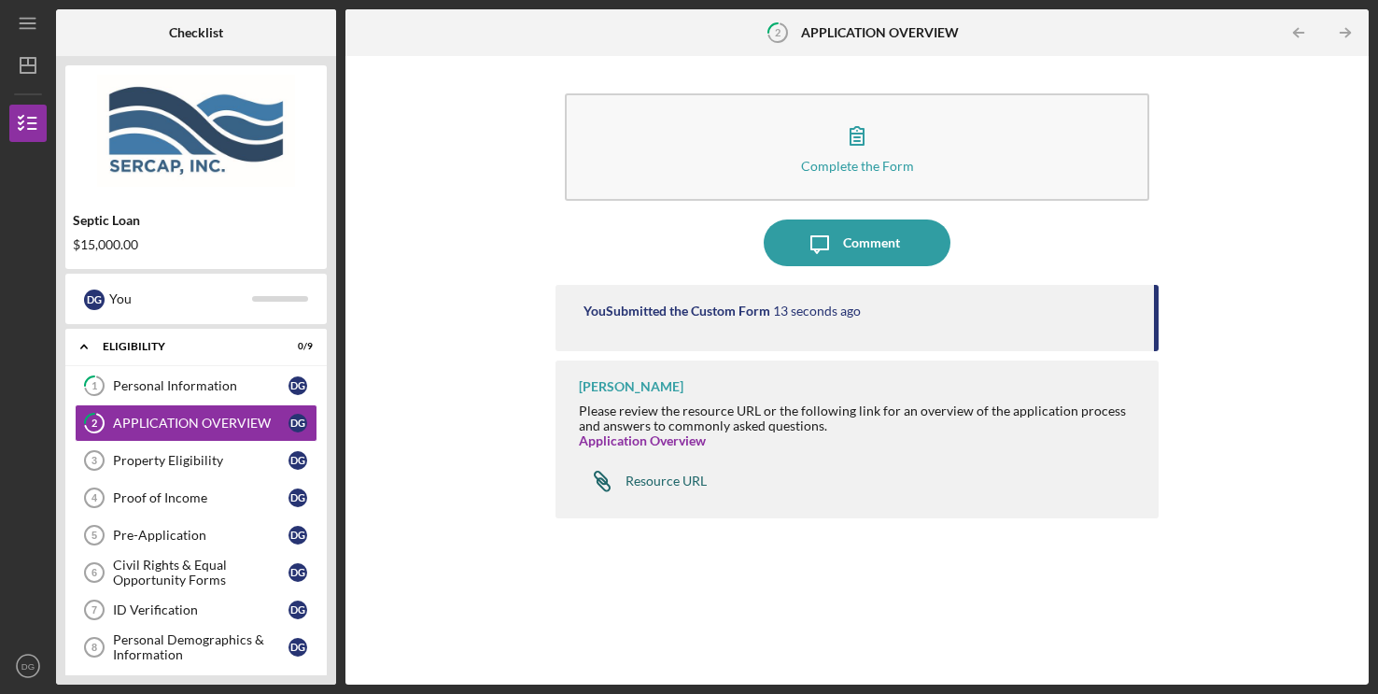
click at [652, 481] on div "Resource URL" at bounding box center [665, 480] width 81 height 15
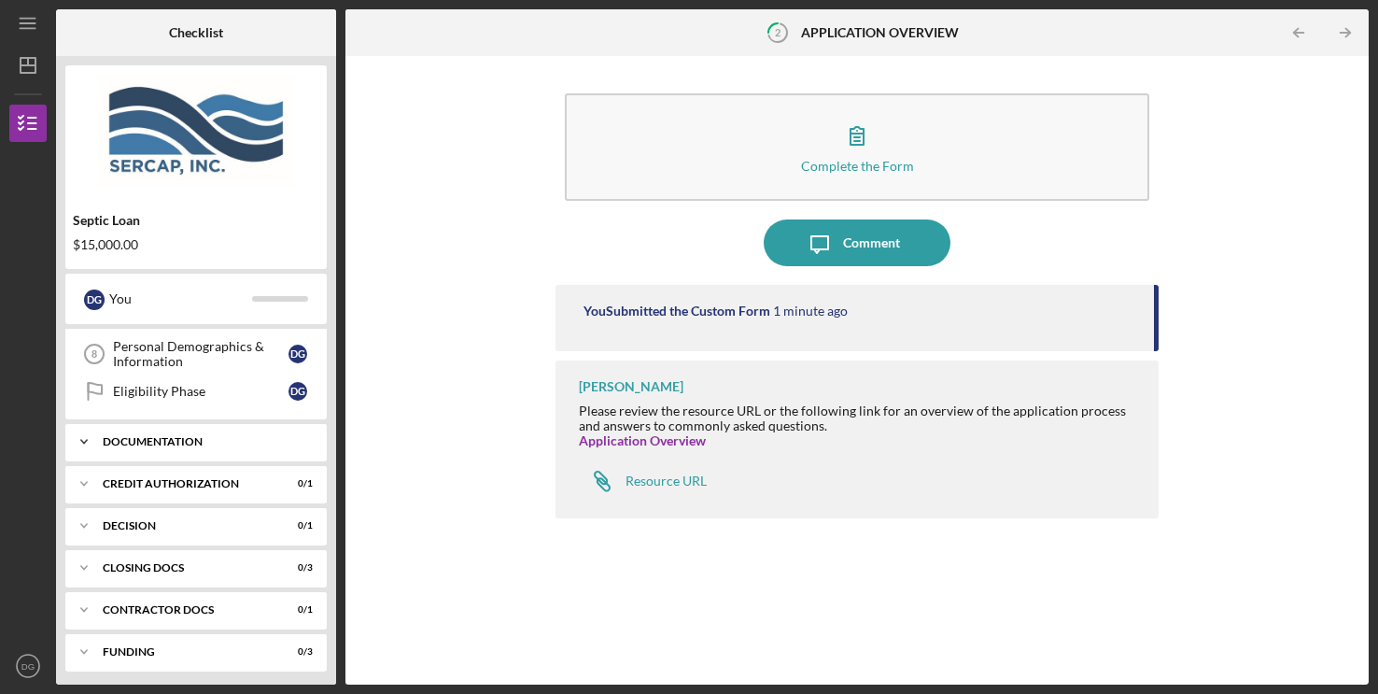
scroll to position [294, 0]
